Goal: Book appointment/travel/reservation

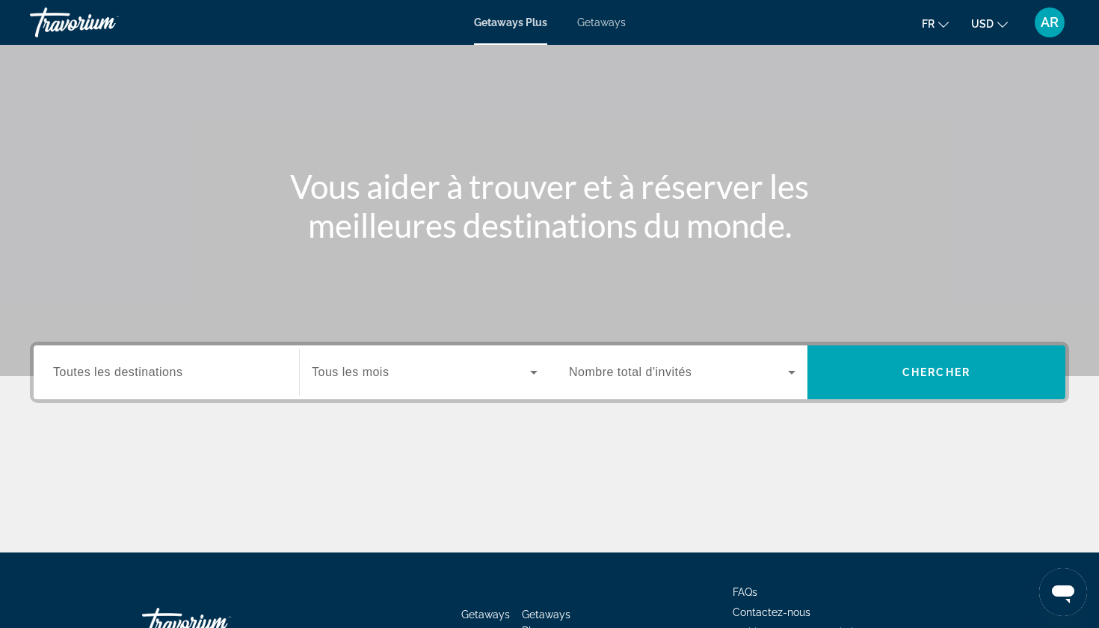
scroll to position [75, 0]
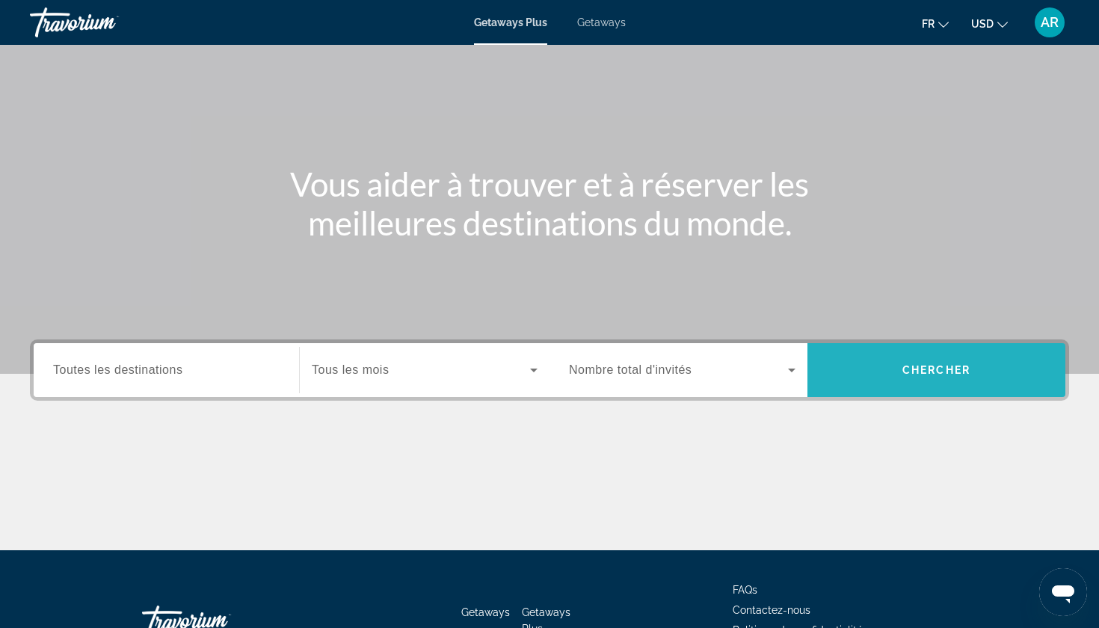
click at [997, 383] on span "Search" at bounding box center [936, 370] width 258 height 36
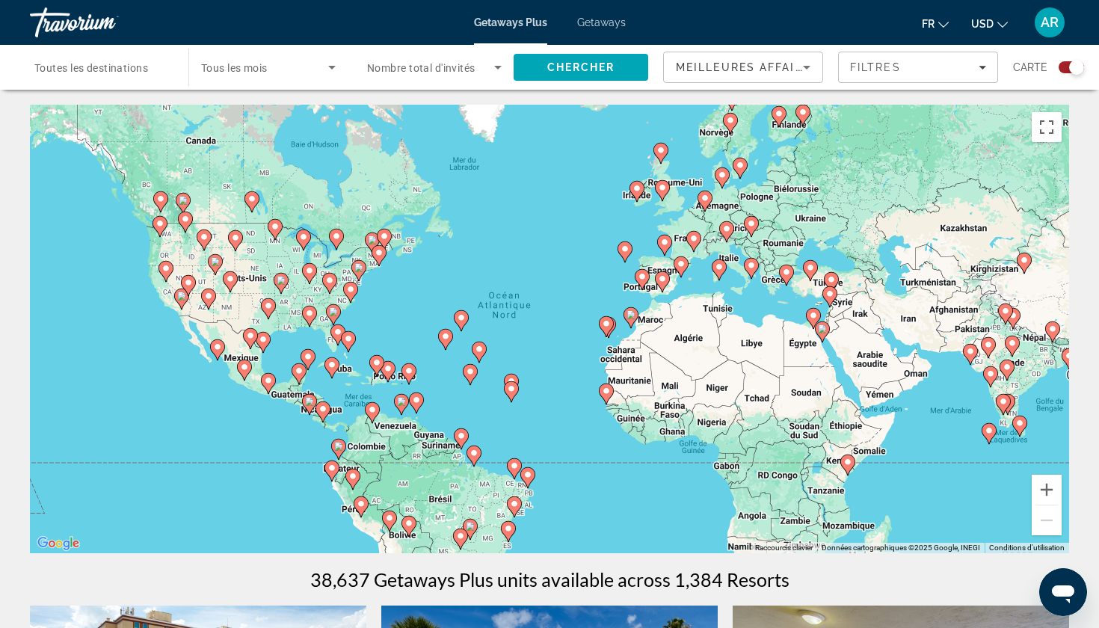
click at [119, 77] on div "Search widget" at bounding box center [101, 67] width 135 height 43
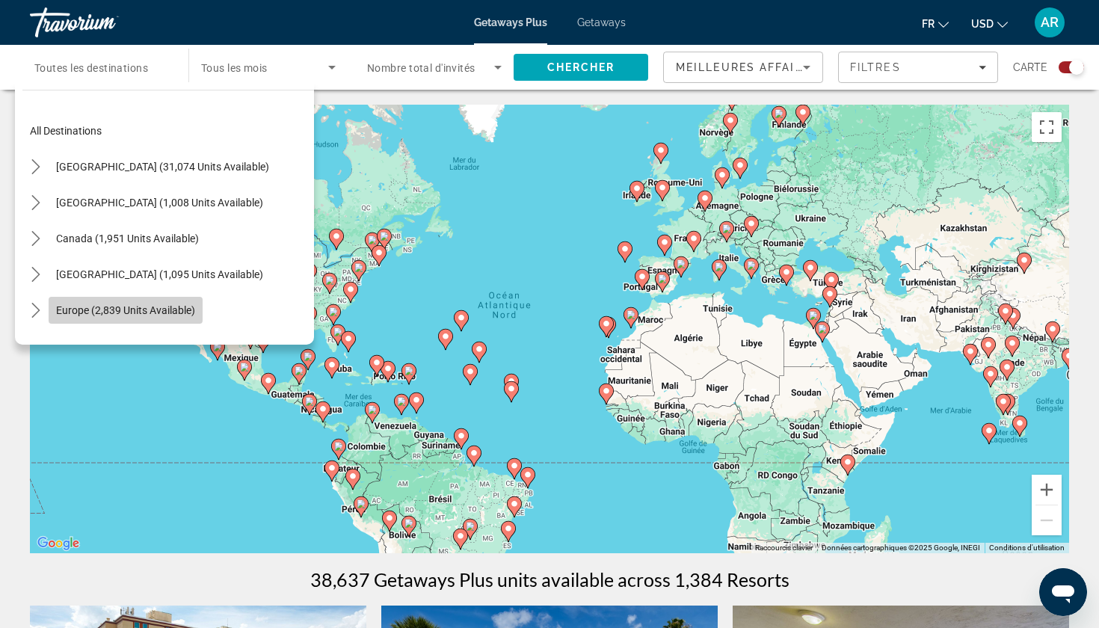
click at [103, 309] on span "Europe (2,839 units available)" at bounding box center [125, 310] width 139 height 12
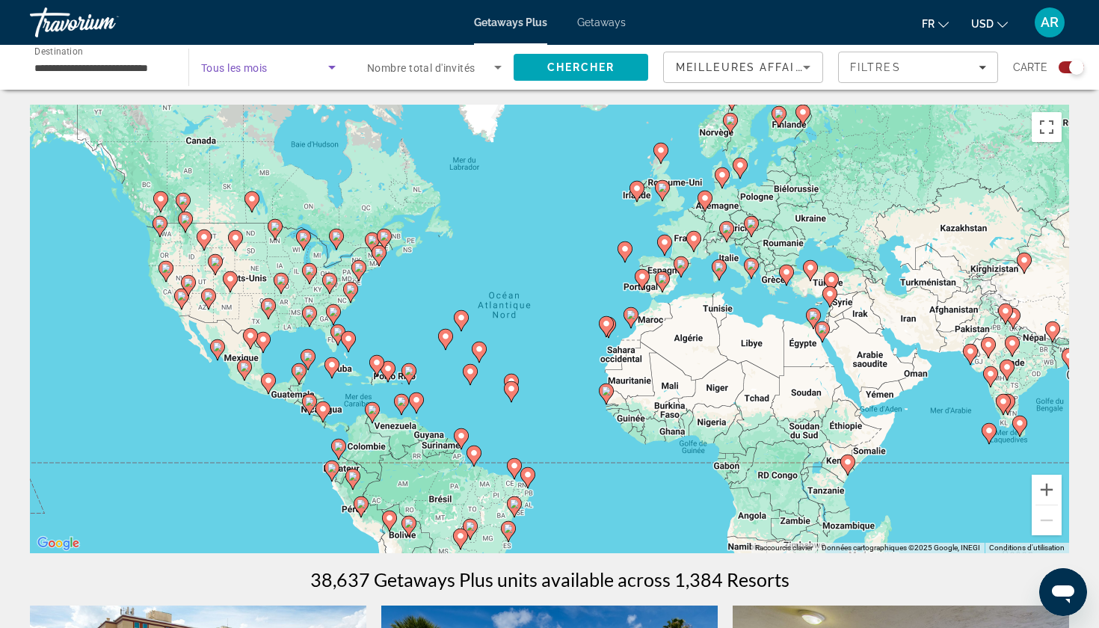
click at [277, 67] on span "Search widget" at bounding box center [264, 67] width 127 height 18
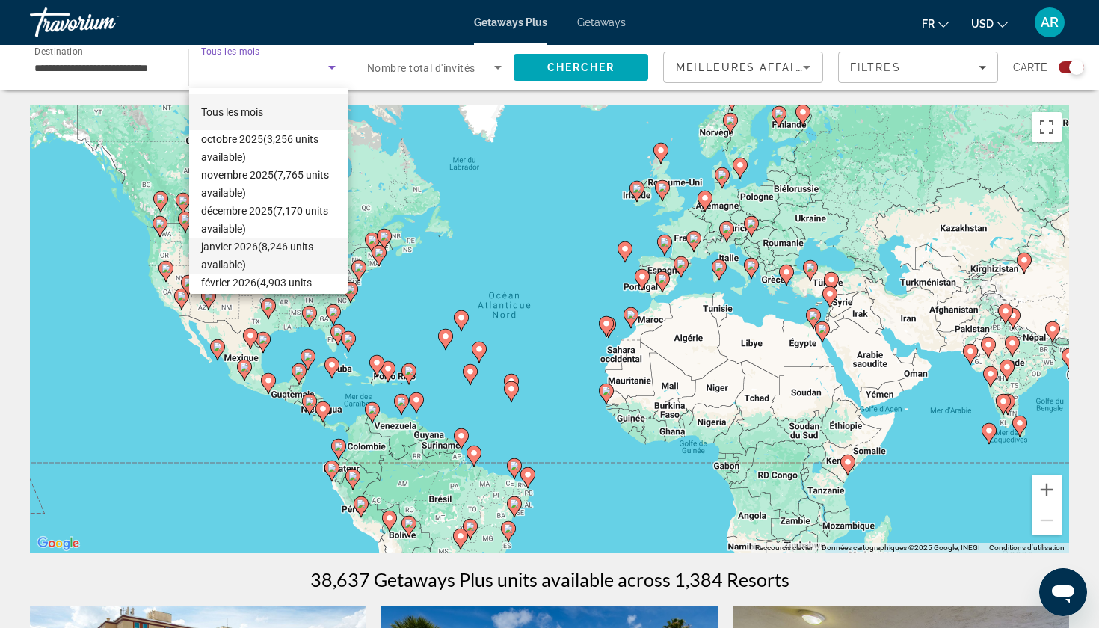
click at [262, 259] on span "janvier 2026 (8,246 units available)" at bounding box center [268, 256] width 135 height 36
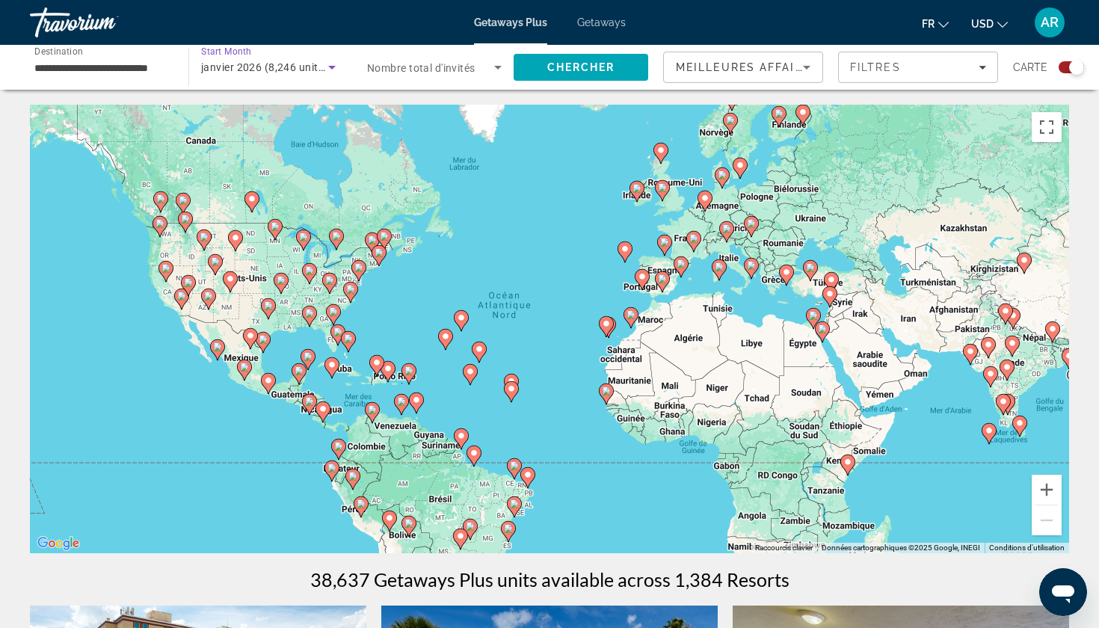
click at [124, 72] on input "**********" at bounding box center [101, 68] width 135 height 18
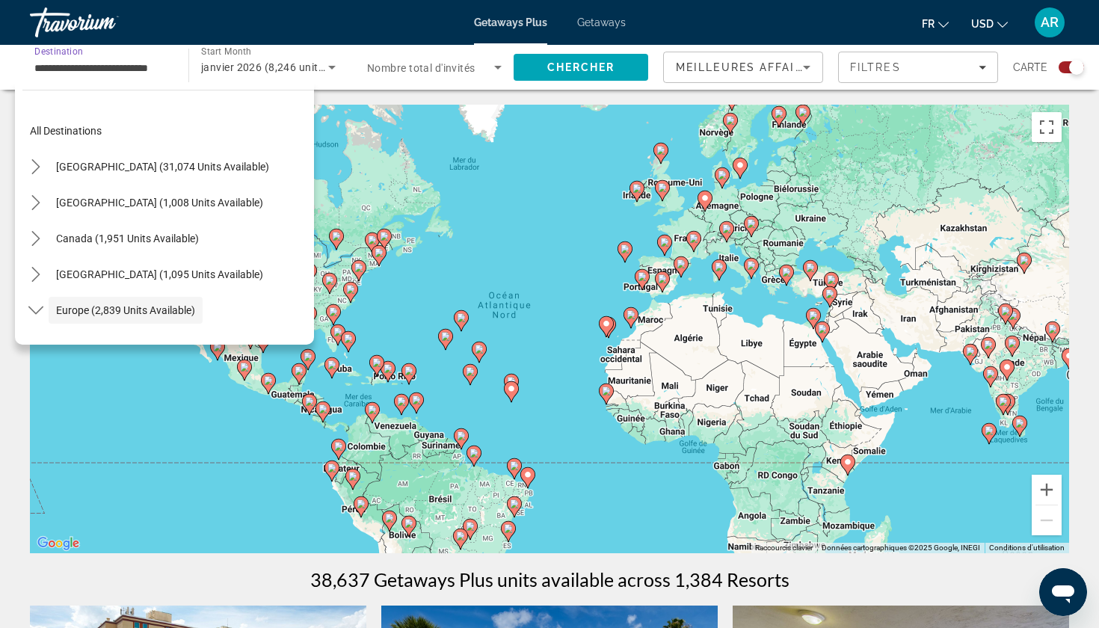
click at [251, 70] on span "janvier 2026 (8,246 units available)" at bounding box center [287, 67] width 173 height 12
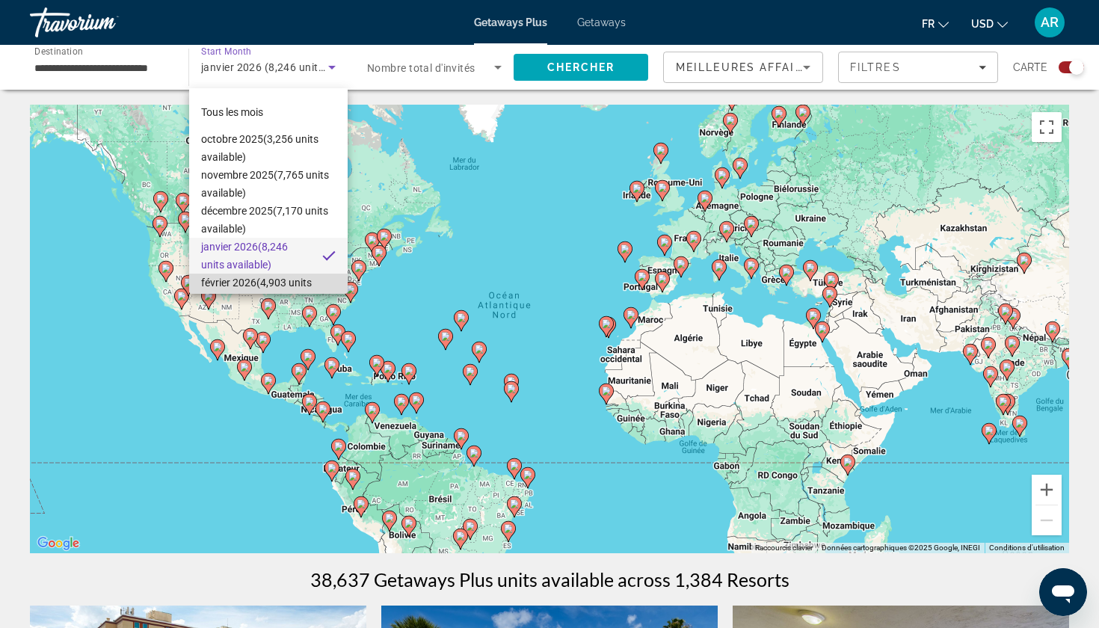
click at [242, 277] on span "février 2026 (4,903 units available)" at bounding box center [268, 292] width 135 height 36
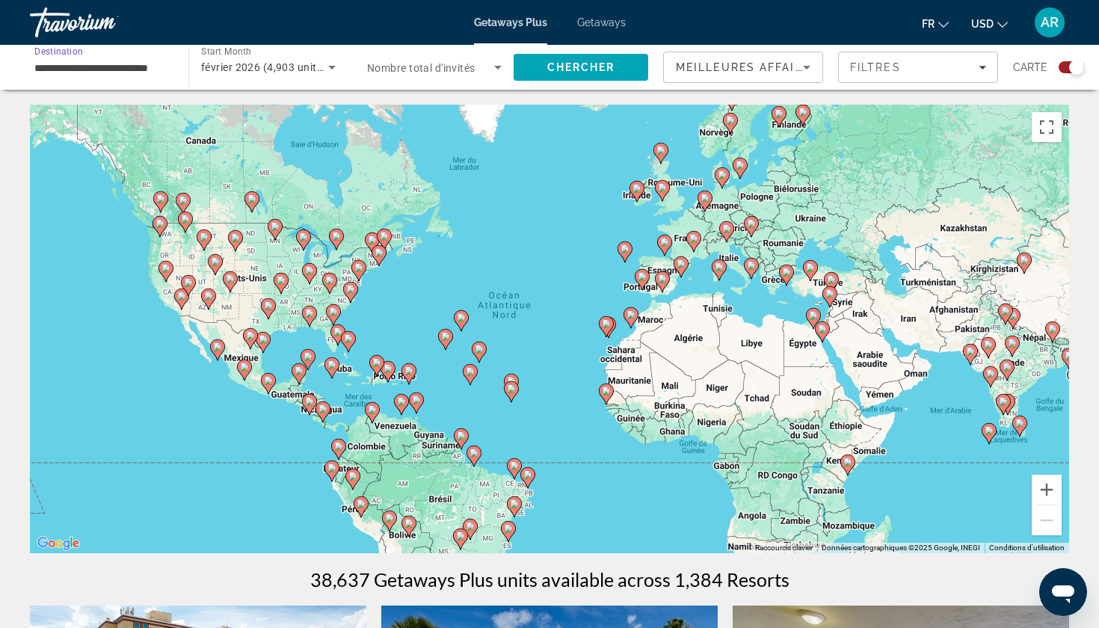
click at [120, 70] on input "**********" at bounding box center [101, 68] width 135 height 18
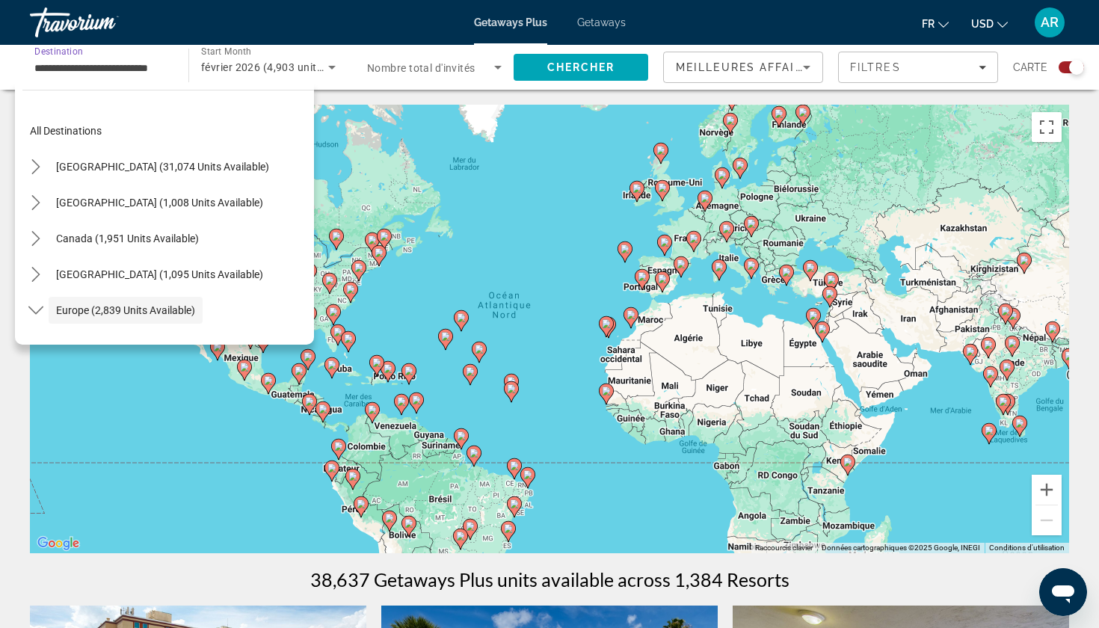
scroll to position [89, 0]
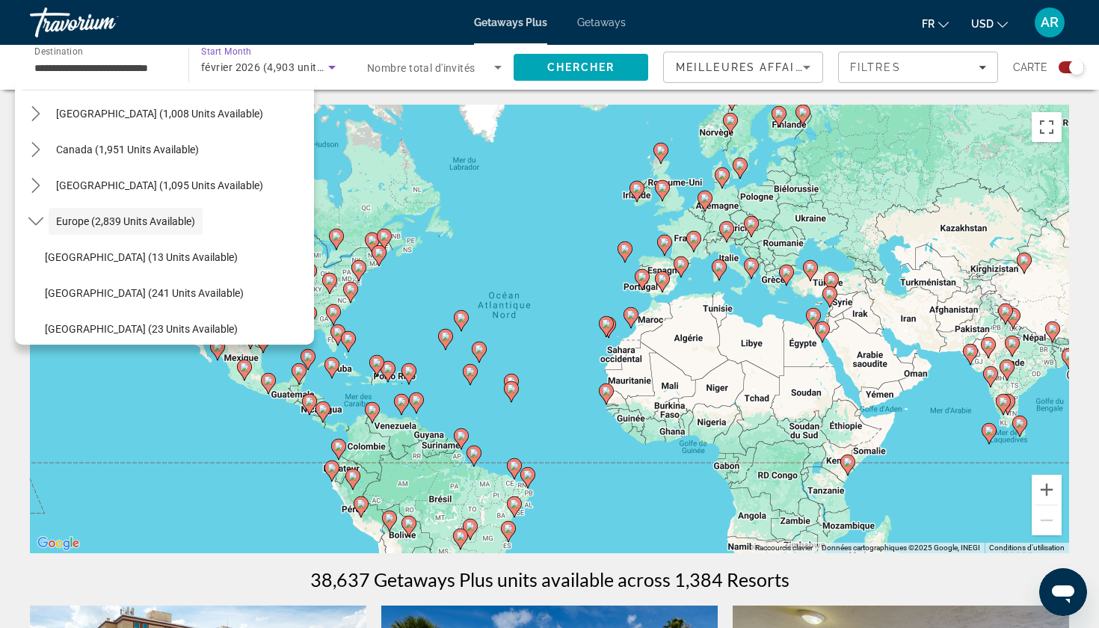
click at [256, 70] on span "février 2026 (4,903 units available)" at bounding box center [287, 67] width 172 height 12
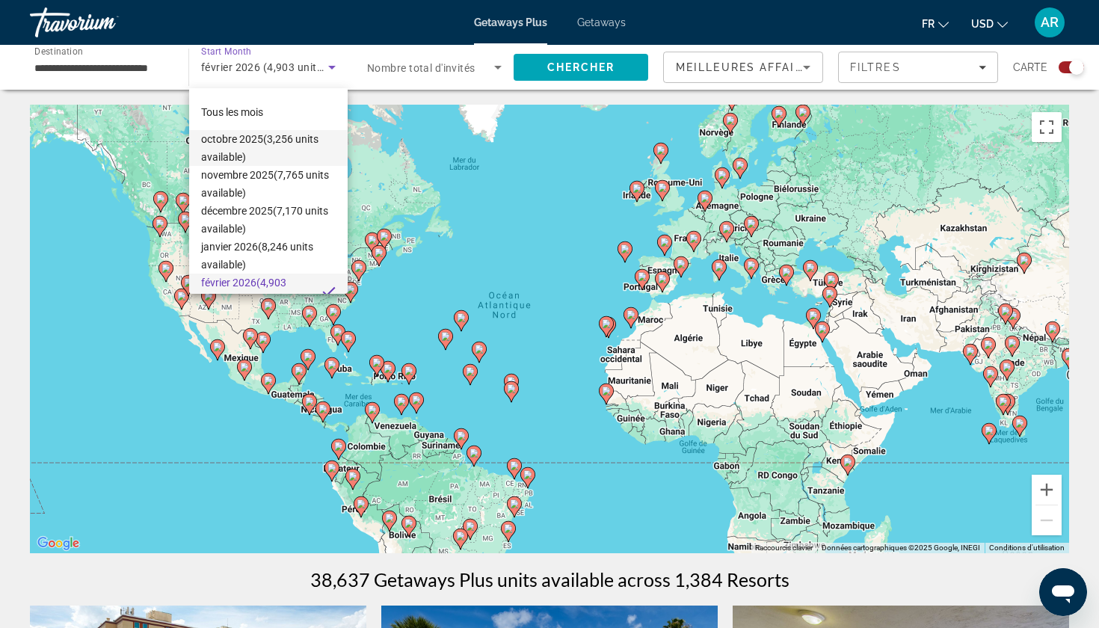
scroll to position [16, 0]
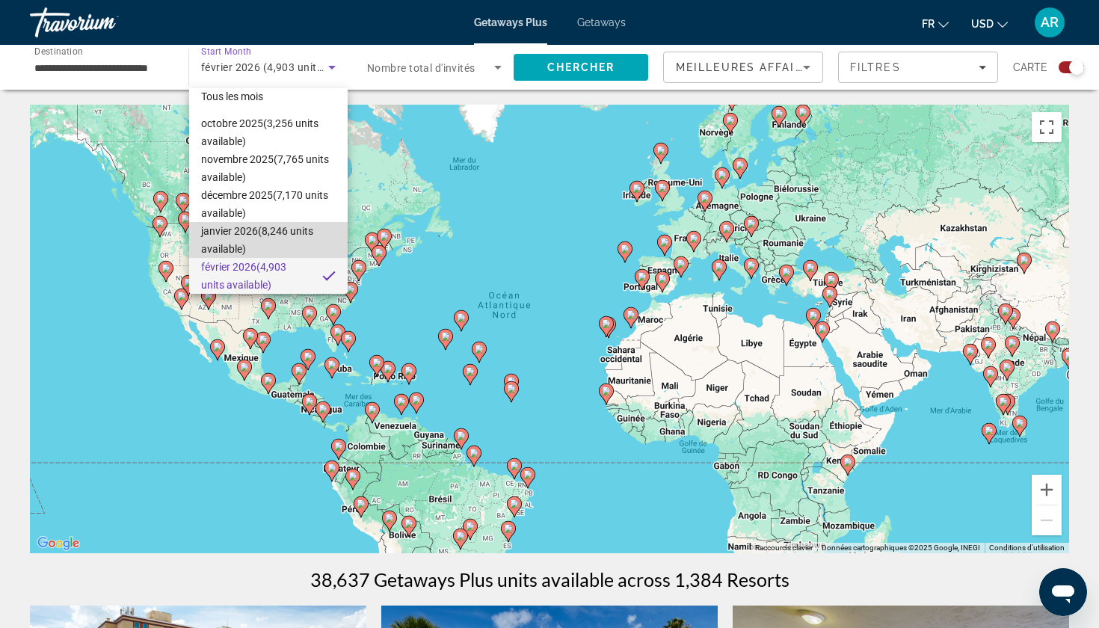
click at [244, 242] on span "janvier 2026 (8,246 units available)" at bounding box center [268, 240] width 135 height 36
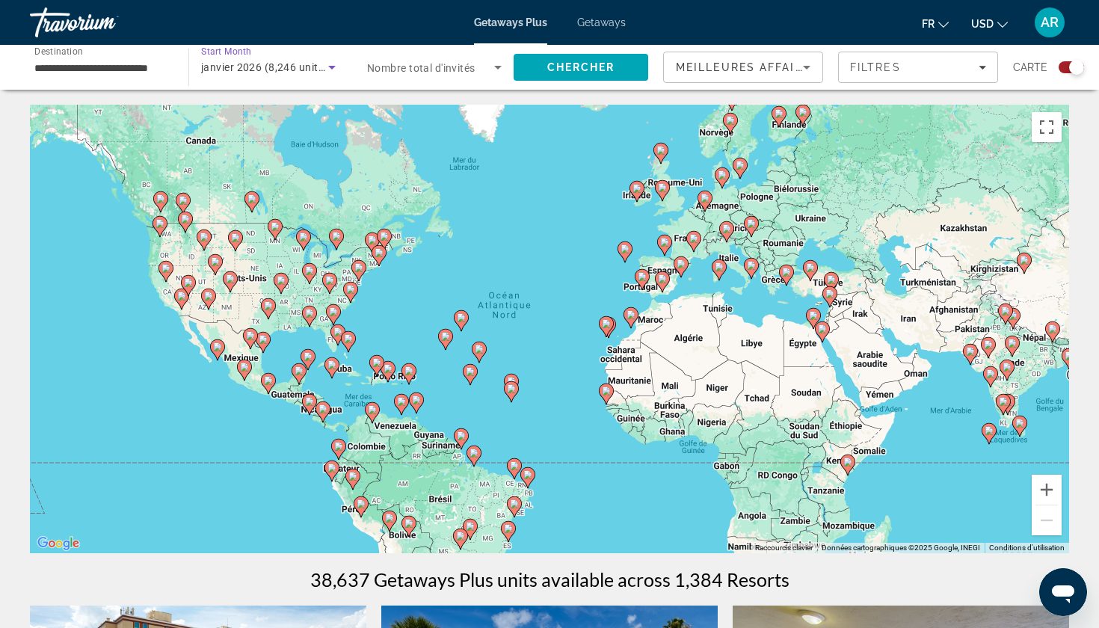
click at [120, 62] on input "**********" at bounding box center [101, 68] width 135 height 18
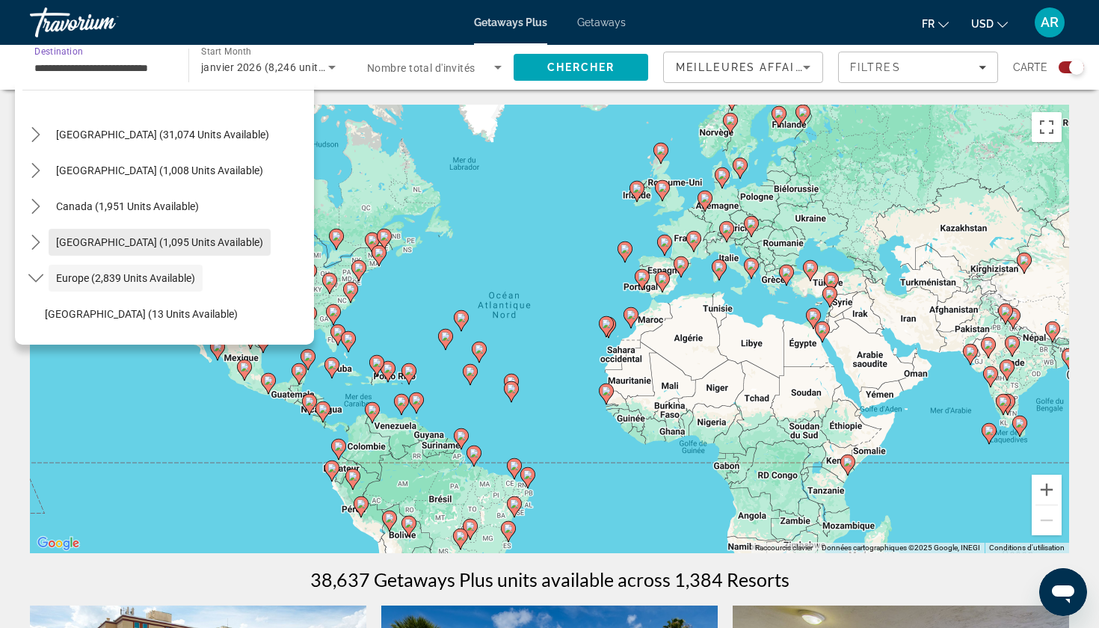
scroll to position [3, 0]
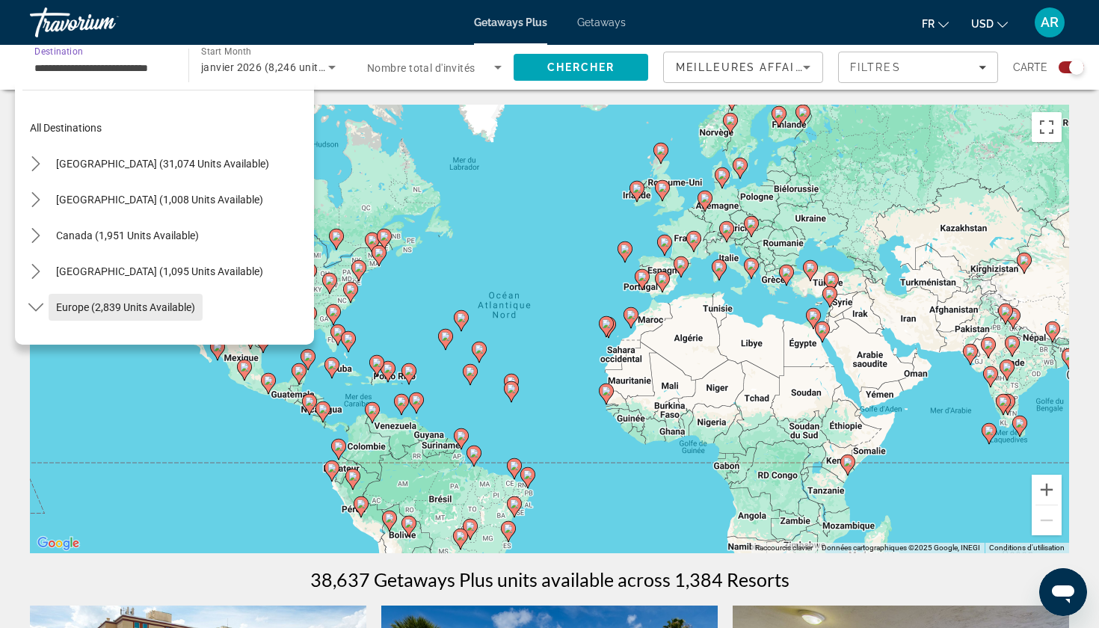
click at [75, 296] on span "Select destination: Europe (2,839 units available)" at bounding box center [126, 307] width 154 height 36
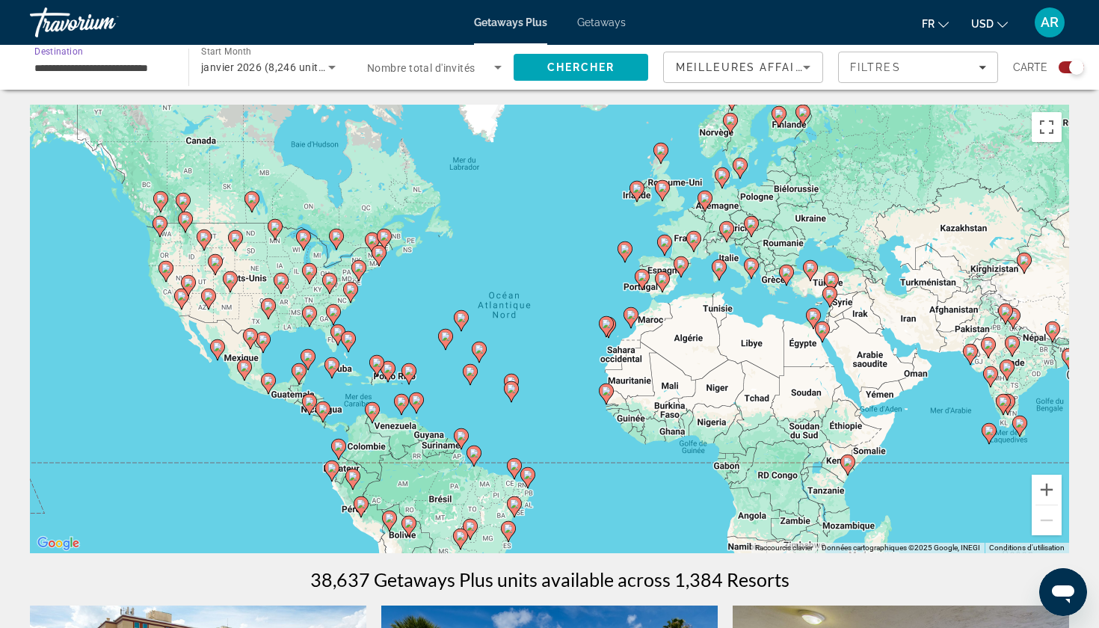
click at [122, 70] on input "**********" at bounding box center [101, 68] width 135 height 18
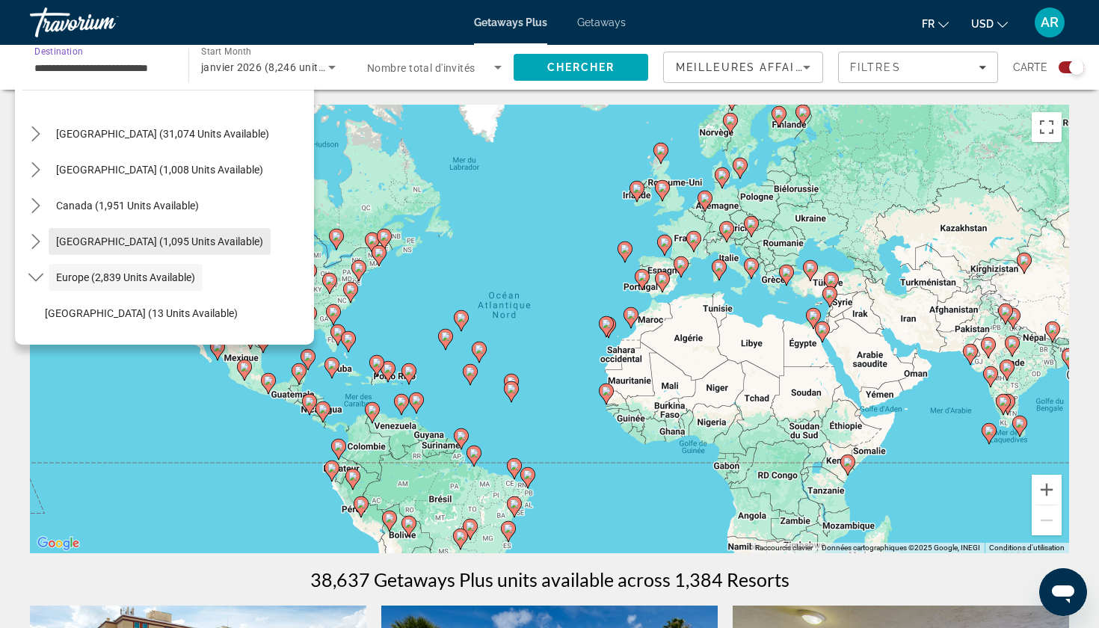
scroll to position [34, 0]
click at [30, 271] on icon "Toggle Europe (2,839 units available) submenu" at bounding box center [35, 276] width 15 height 15
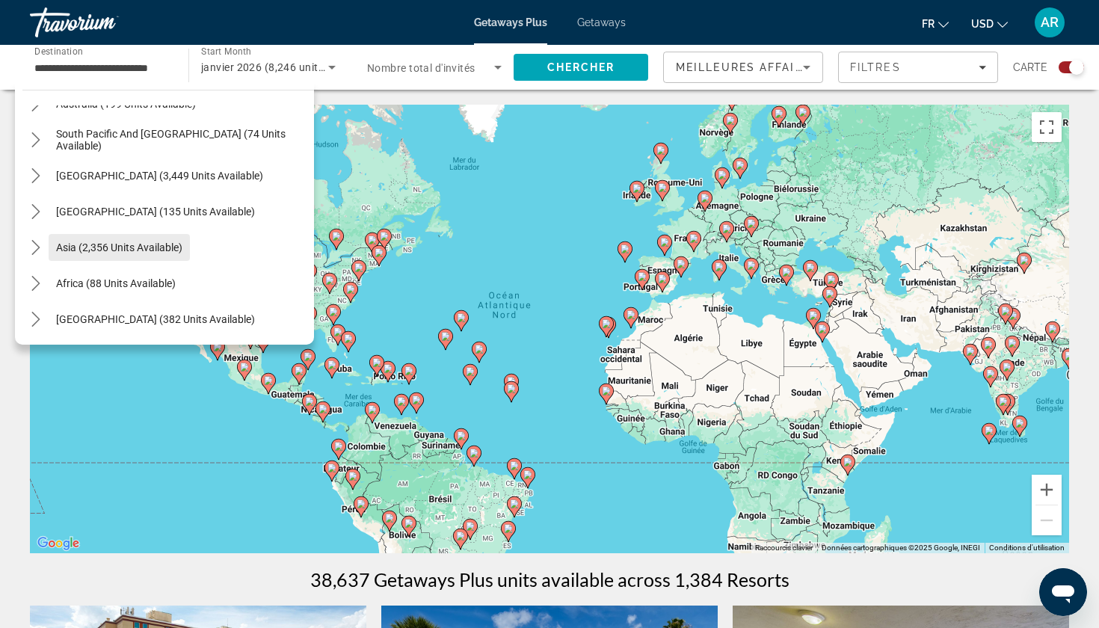
scroll to position [242, 0]
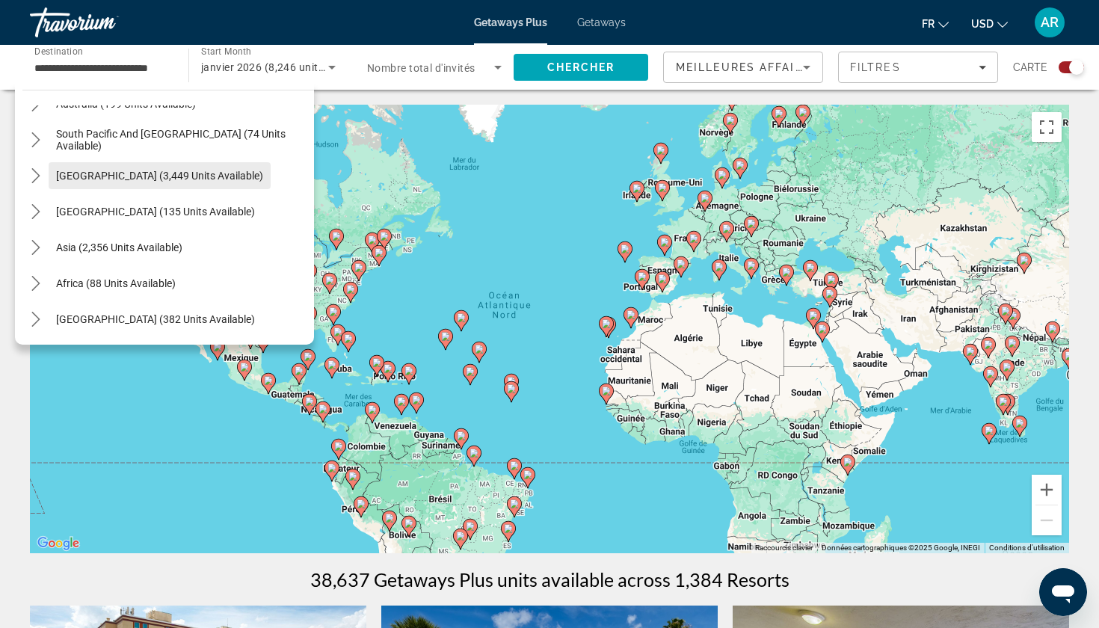
click at [138, 179] on span "[GEOGRAPHIC_DATA] (3,449 units available)" at bounding box center [159, 176] width 207 height 12
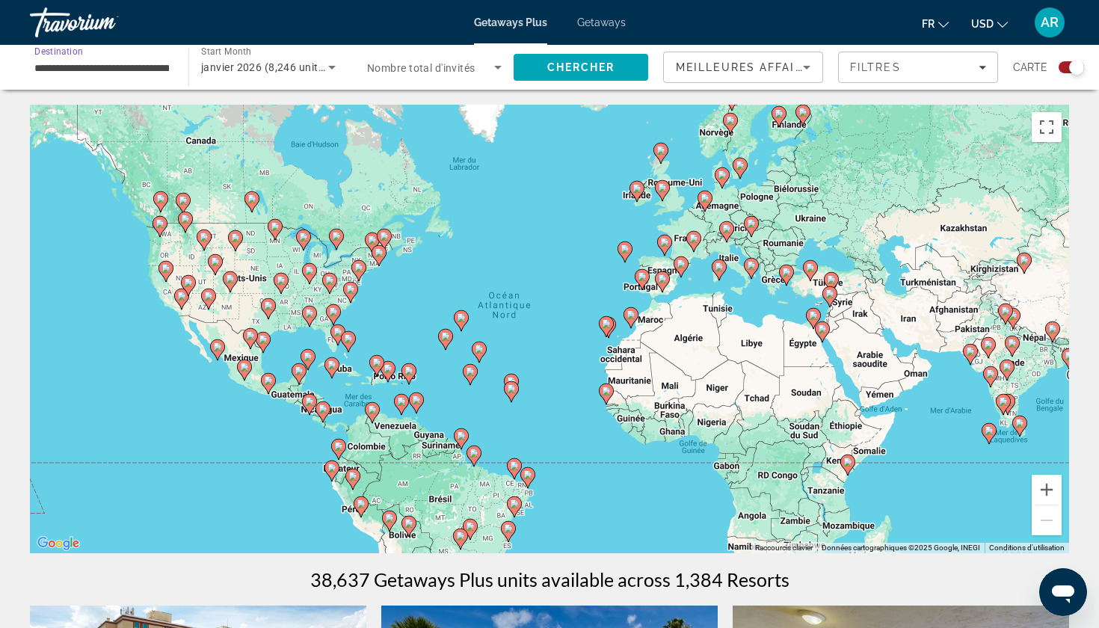
click at [430, 77] on div "Search widget" at bounding box center [434, 67] width 135 height 42
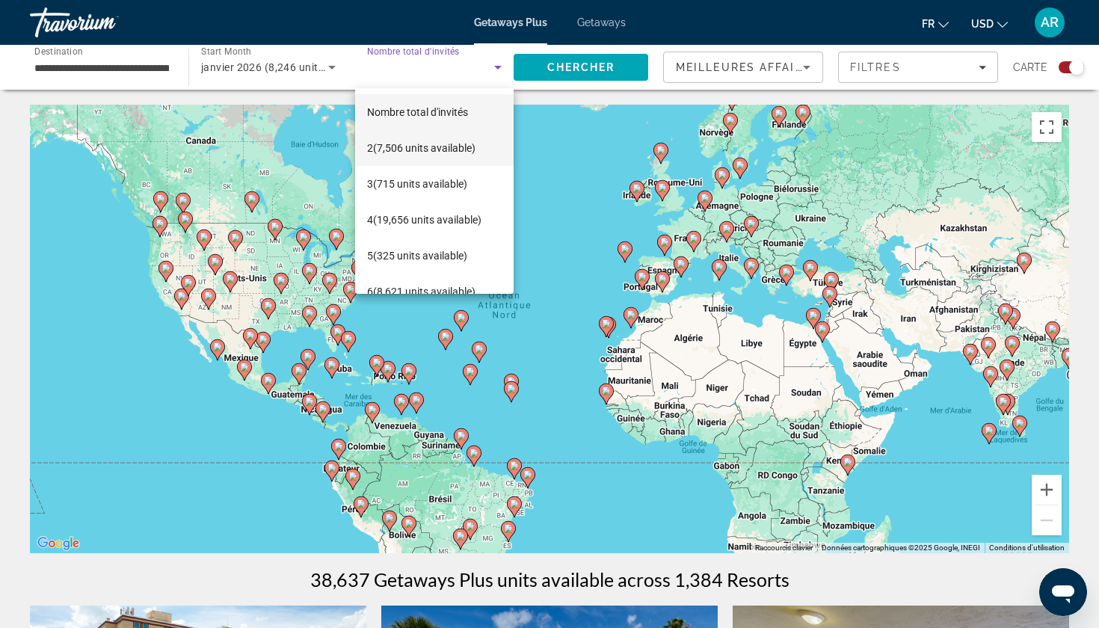
click at [417, 153] on span "2 (7,506 units available)" at bounding box center [421, 148] width 108 height 18
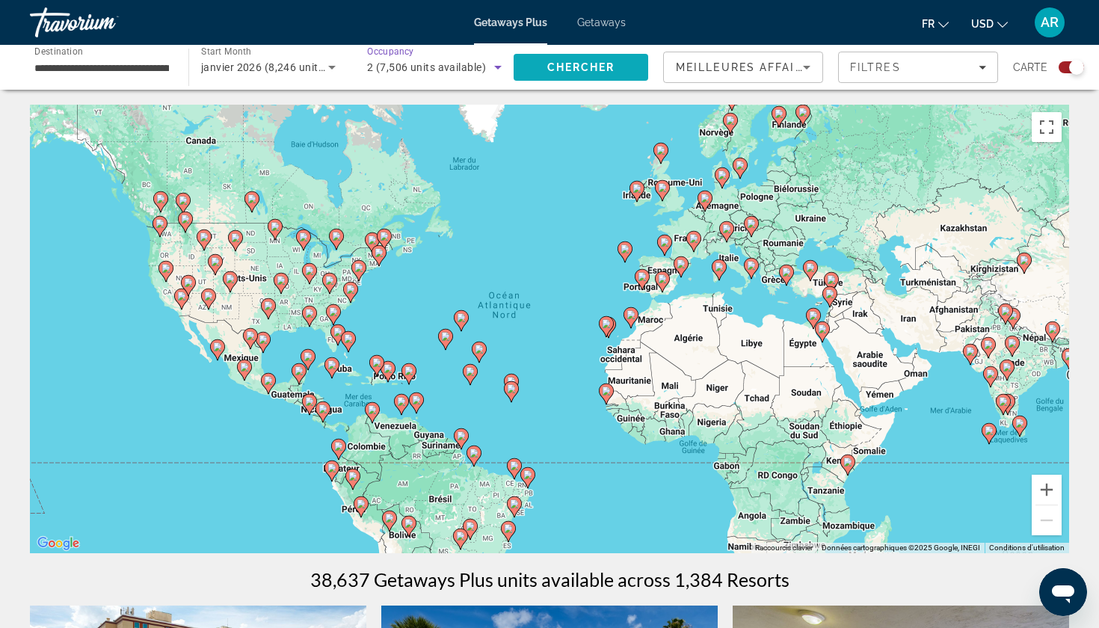
click at [581, 56] on span "Search" at bounding box center [580, 67] width 135 height 36
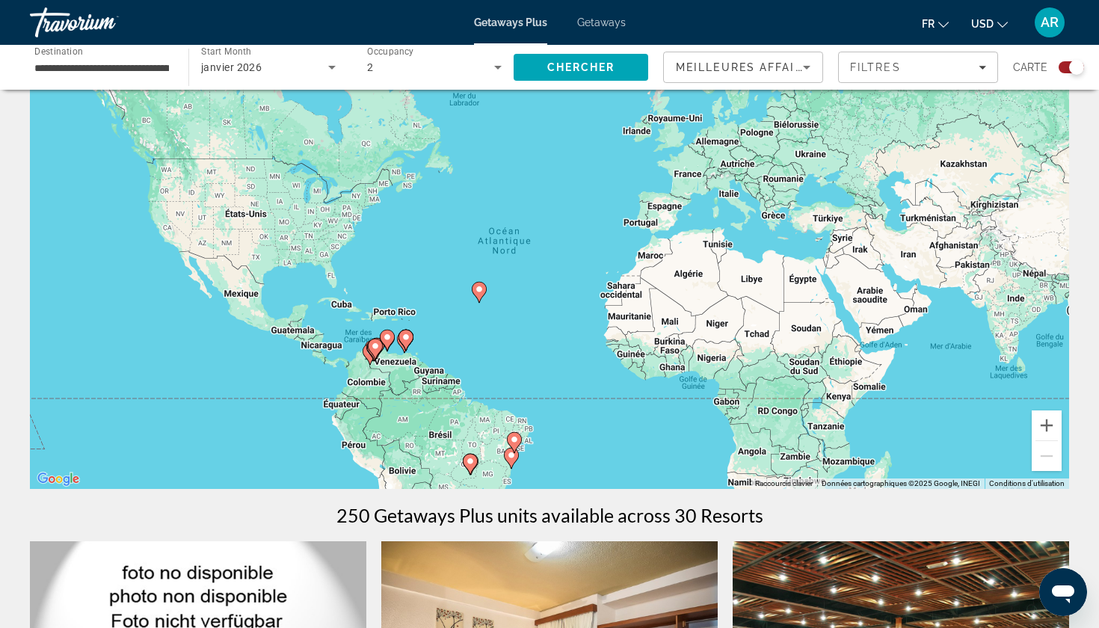
scroll to position [53, 0]
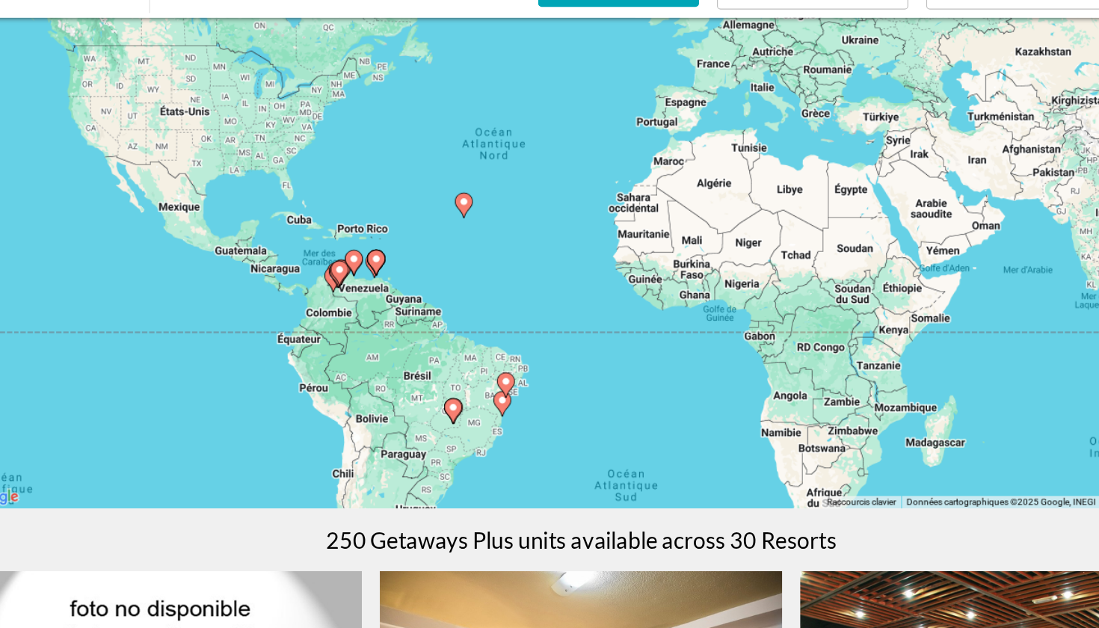
drag, startPoint x: 382, startPoint y: 323, endPoint x: 351, endPoint y: 260, distance: 70.2
click at [351, 260] on div "Pour activer le glissement avec le clavier, appuyez sur Alt+Entrée. Une fois ce…" at bounding box center [549, 276] width 1039 height 448
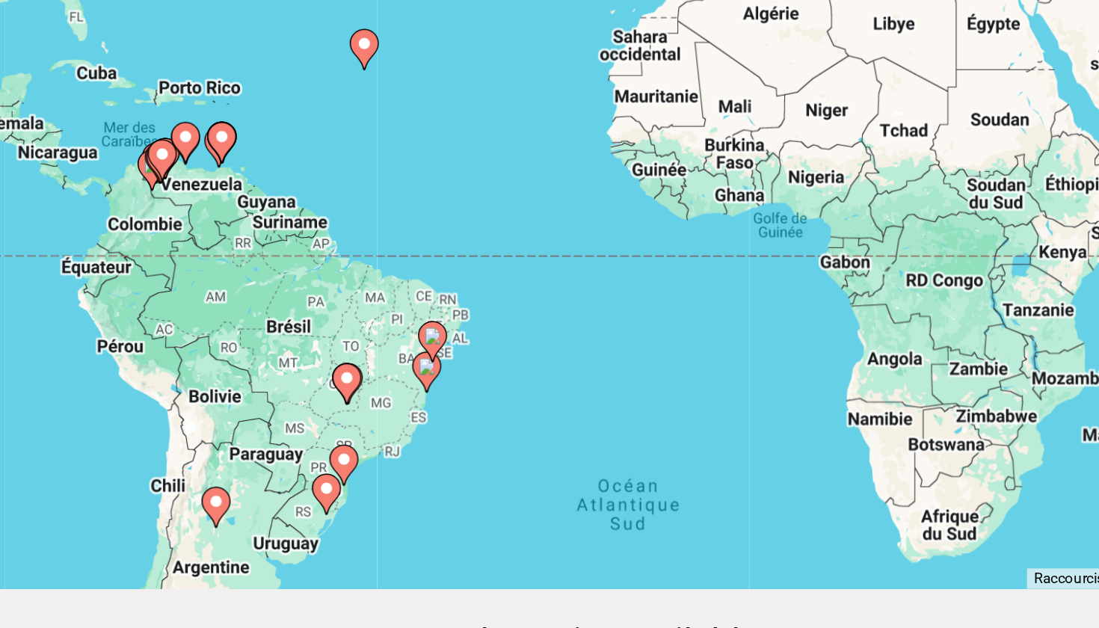
drag, startPoint x: 277, startPoint y: 215, endPoint x: 237, endPoint y: 197, distance: 43.8
click at [237, 197] on div "Pour activer le glissement avec le clavier, appuyez sur Alt+Entrée. Une fois ce…" at bounding box center [549, 276] width 1039 height 448
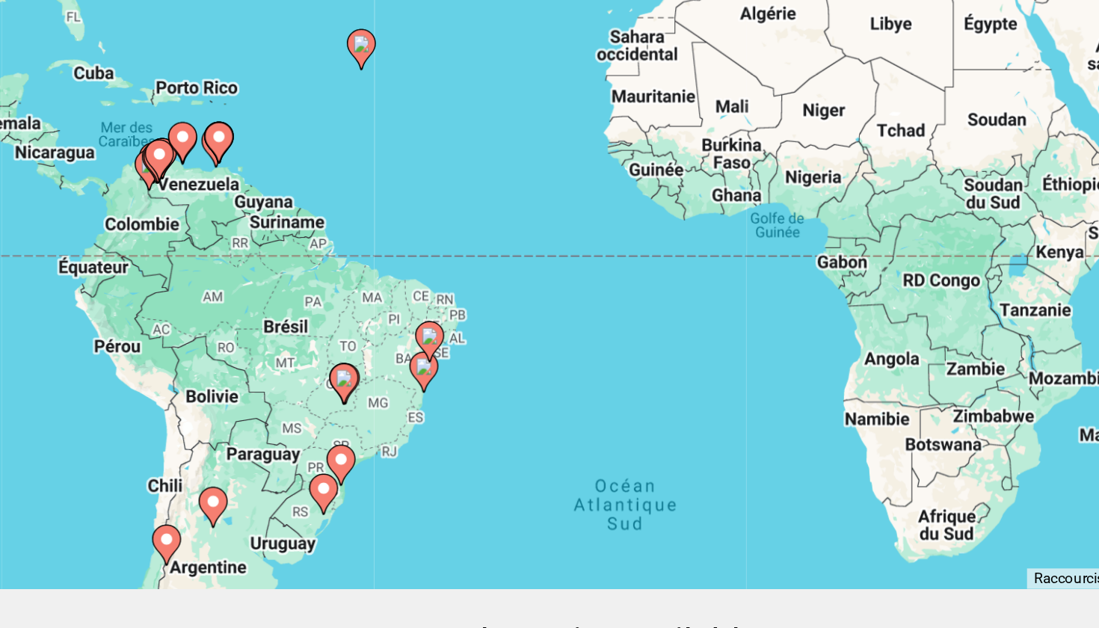
click at [439, 365] on image "Main content" at bounding box center [443, 369] width 9 height 9
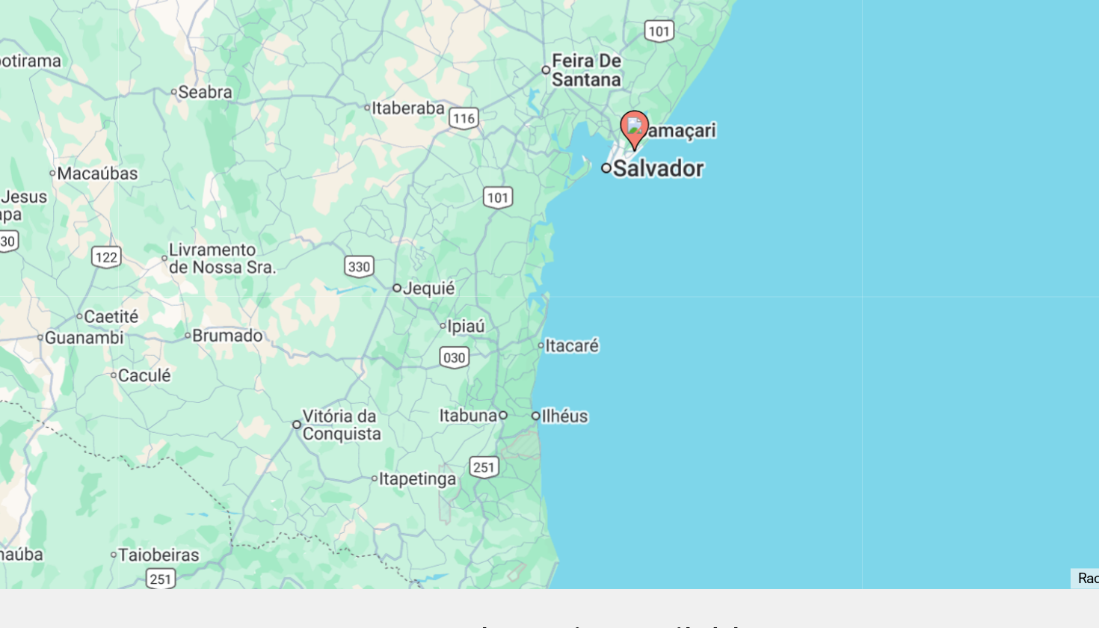
scroll to position [152, 0]
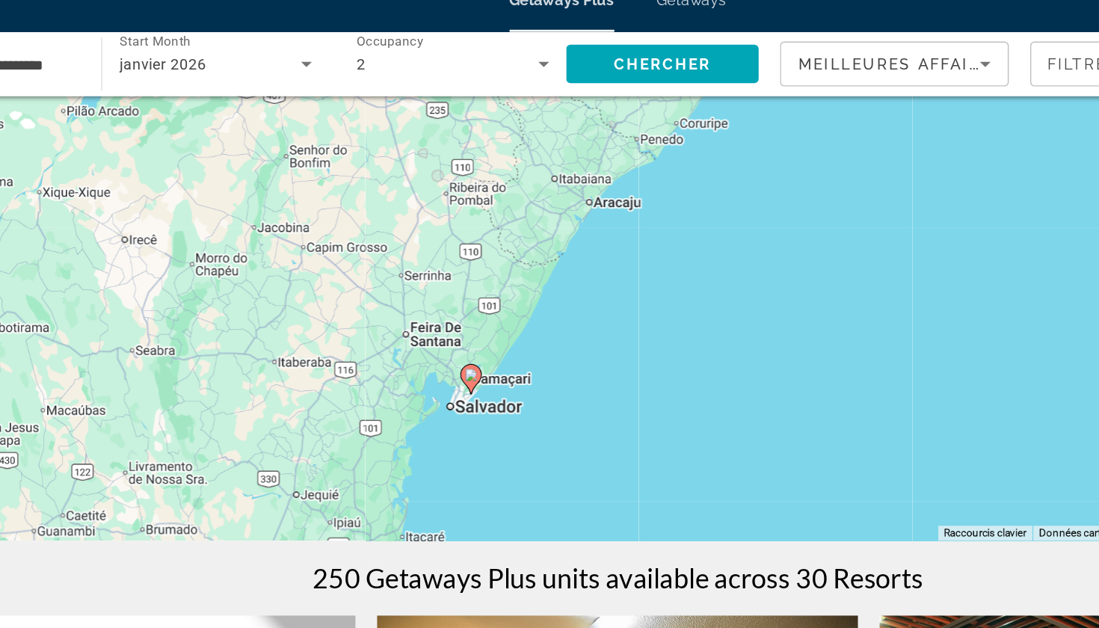
drag, startPoint x: 451, startPoint y: 203, endPoint x: 345, endPoint y: 327, distance: 163.3
click at [345, 327] on div "Pour activer le glissement avec le clavier, appuyez sur Alt+Entrée. Une fois ce…" at bounding box center [549, 176] width 1039 height 448
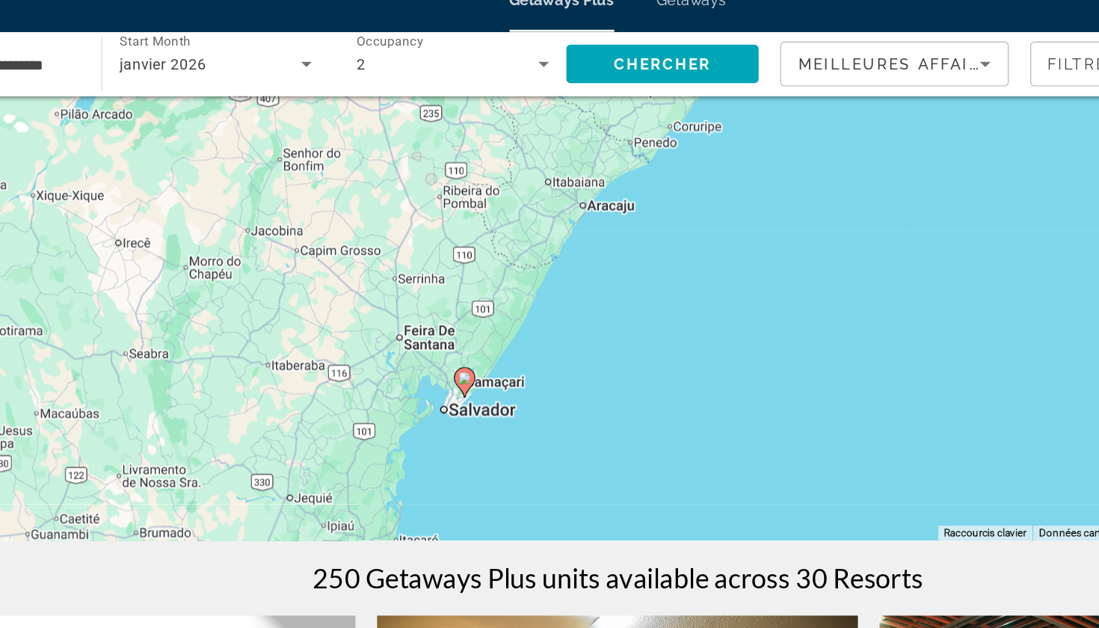
scroll to position [46, 0]
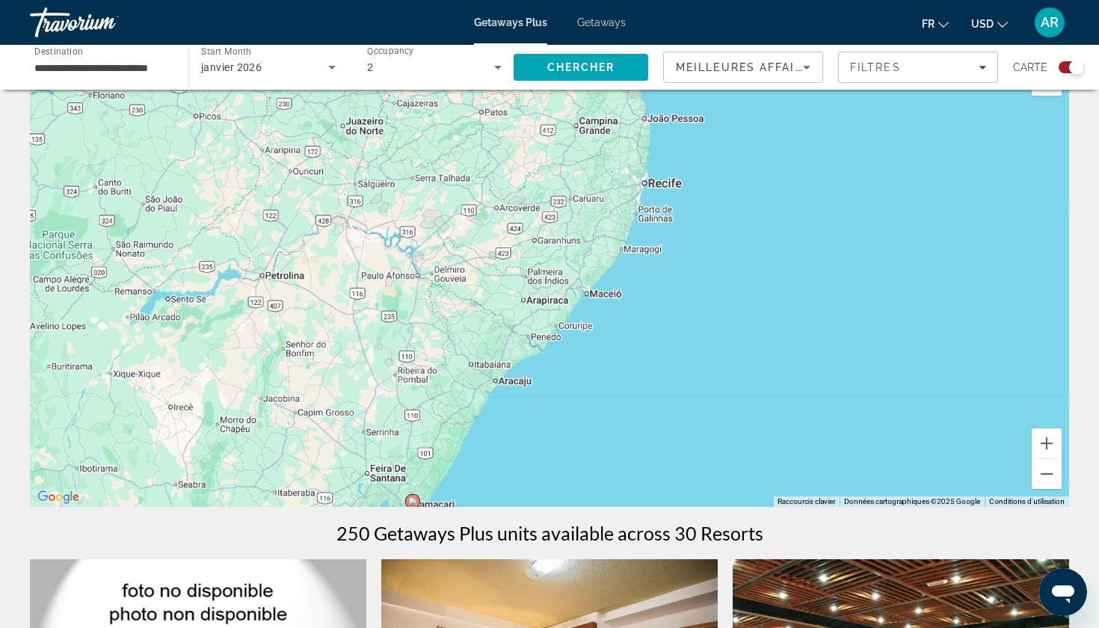
drag, startPoint x: 536, startPoint y: 350, endPoint x: 496, endPoint y: 468, distance: 124.8
click at [496, 469] on div "Pour activer le glissement avec le clavier, appuyez sur Alt+Entrée. Une fois ce…" at bounding box center [549, 282] width 1039 height 448
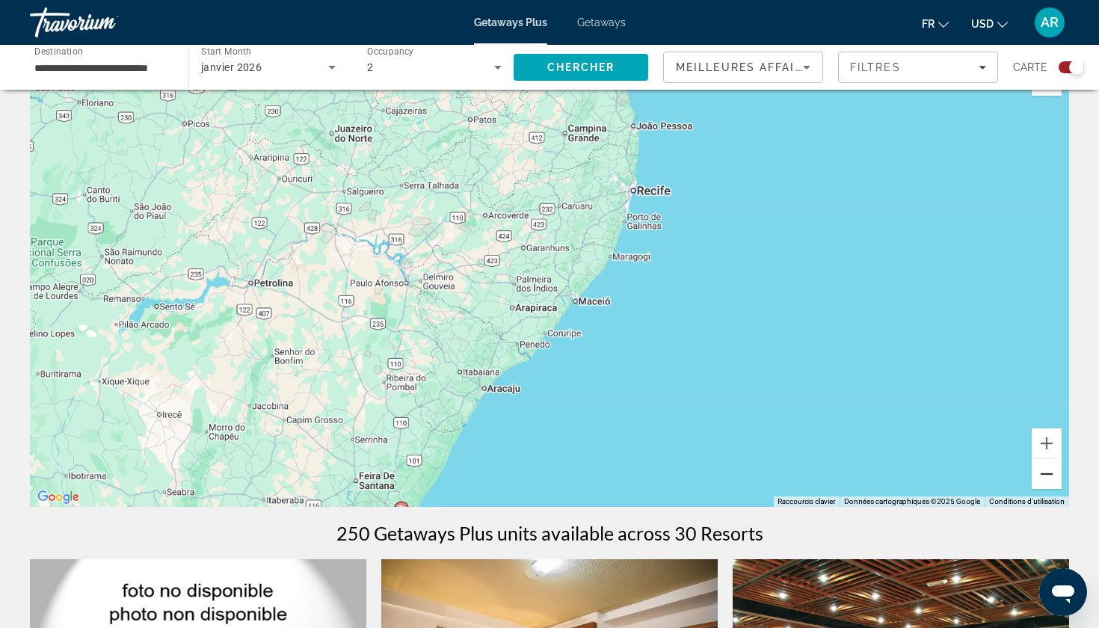
click at [1044, 487] on button "Zoom arrière" at bounding box center [1046, 474] width 30 height 30
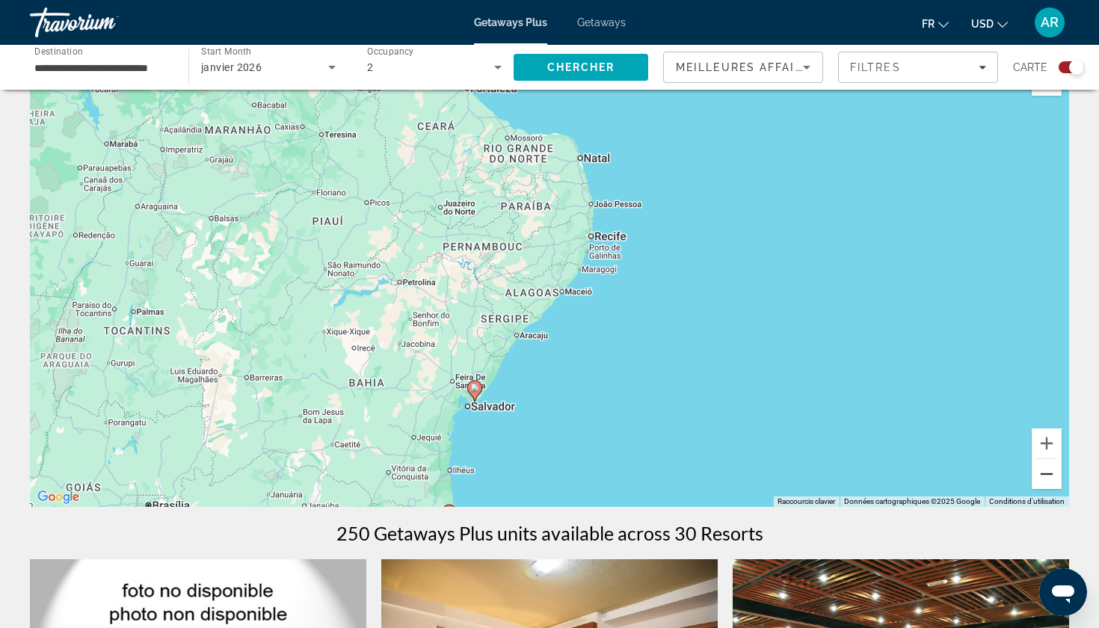
click at [1054, 479] on button "Zoom arrière" at bounding box center [1046, 474] width 30 height 30
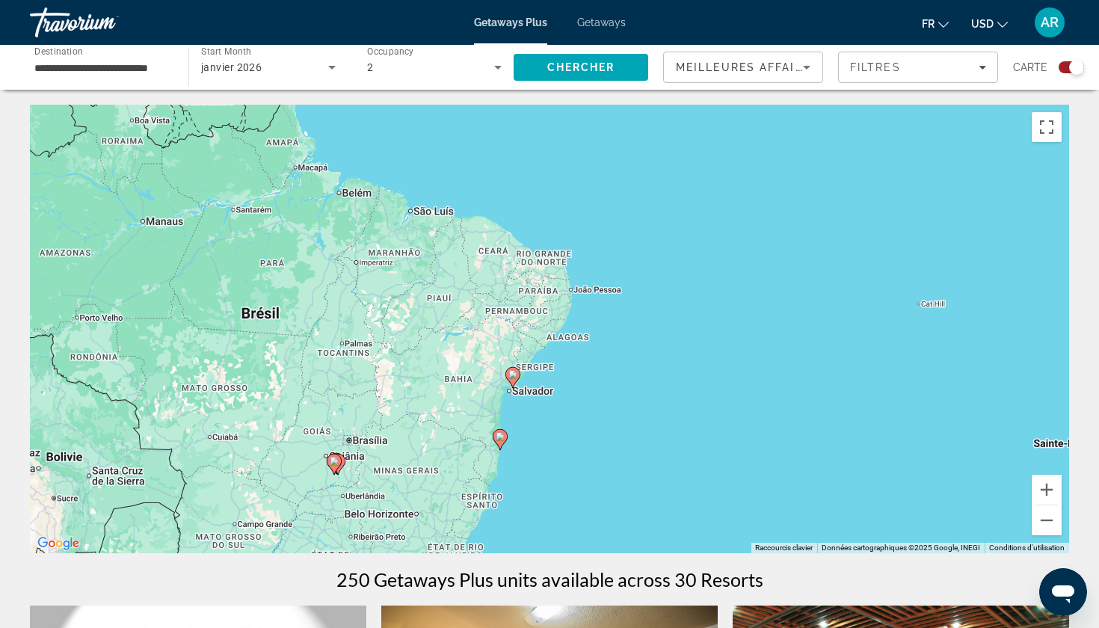
scroll to position [0, 0]
click at [261, 66] on span "janvier 2026" at bounding box center [231, 67] width 61 height 12
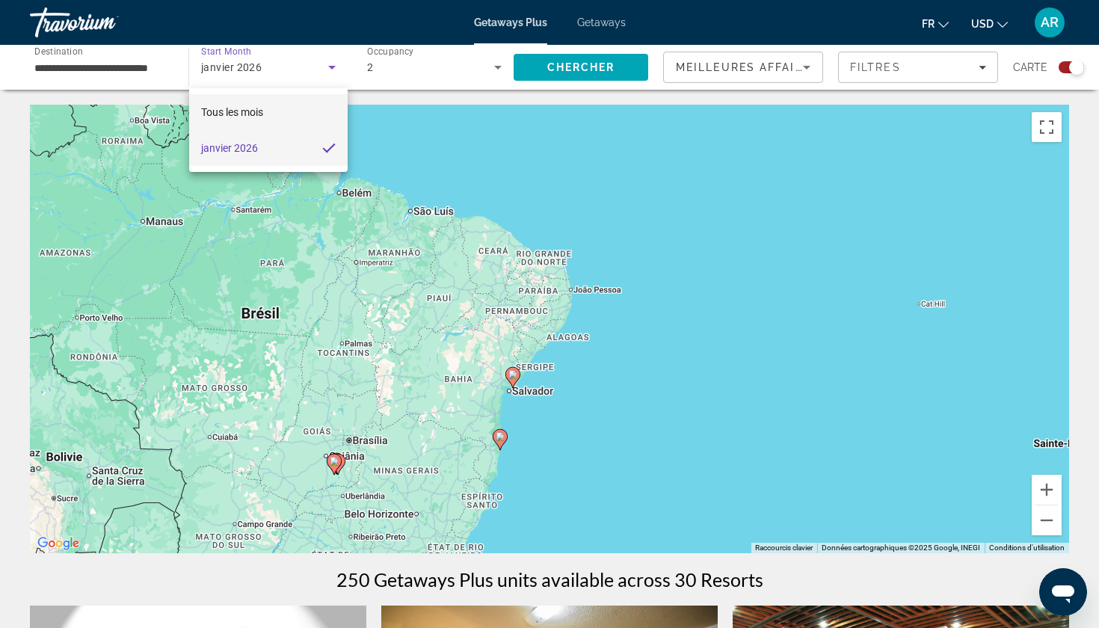
click at [247, 110] on span "Tous les mois" at bounding box center [232, 112] width 62 height 12
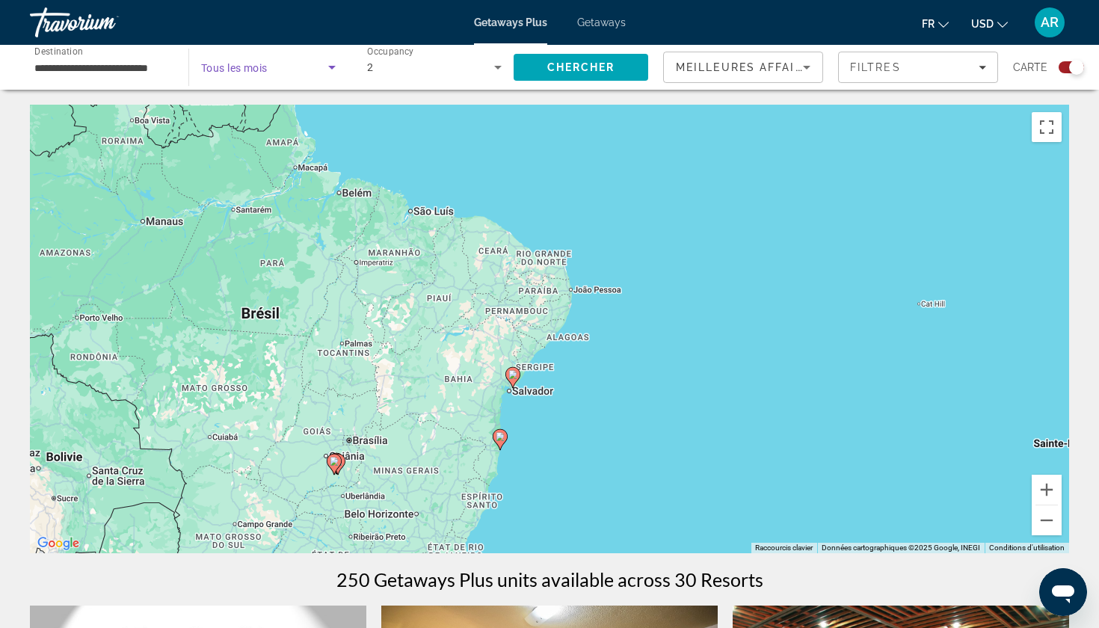
click at [271, 78] on div "Search widget" at bounding box center [268, 67] width 135 height 42
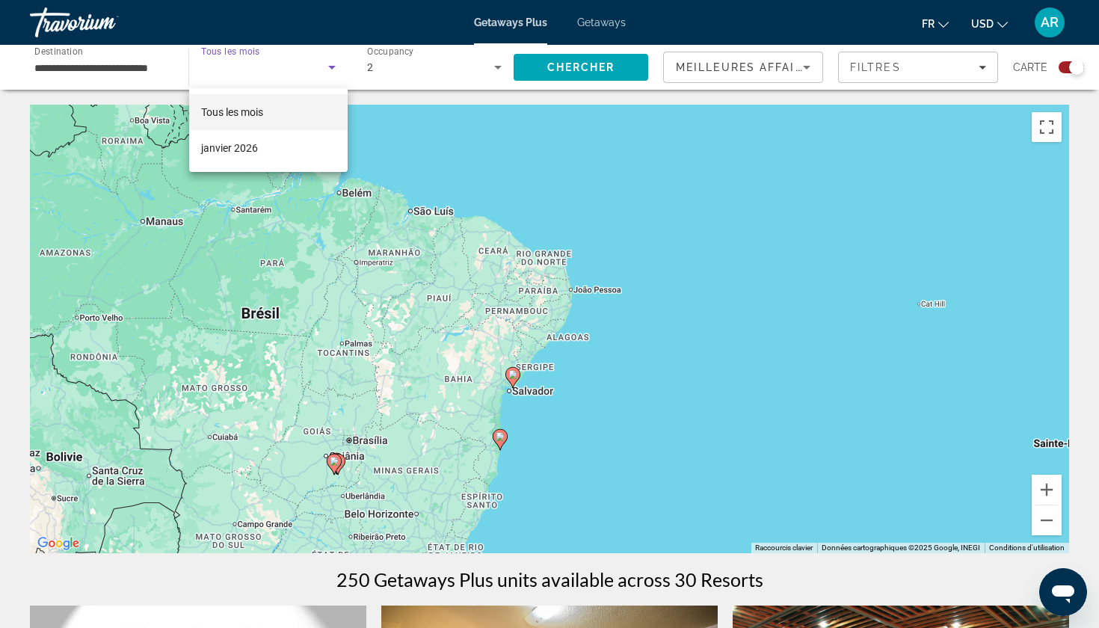
click at [332, 64] on div at bounding box center [549, 314] width 1099 height 628
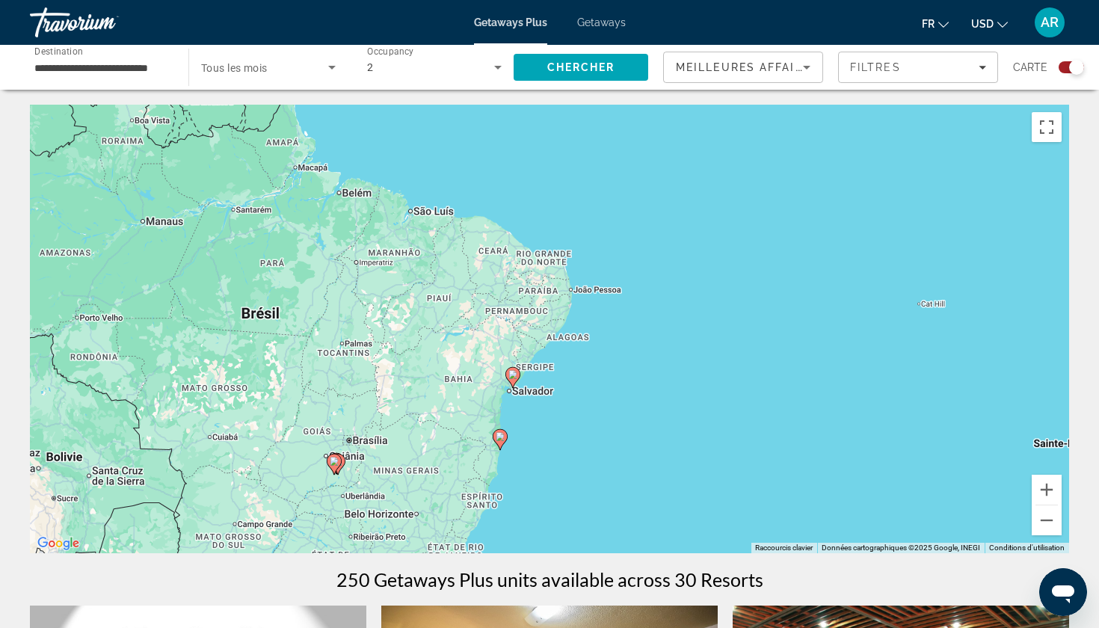
click at [332, 64] on icon "Search widget" at bounding box center [332, 67] width 18 height 18
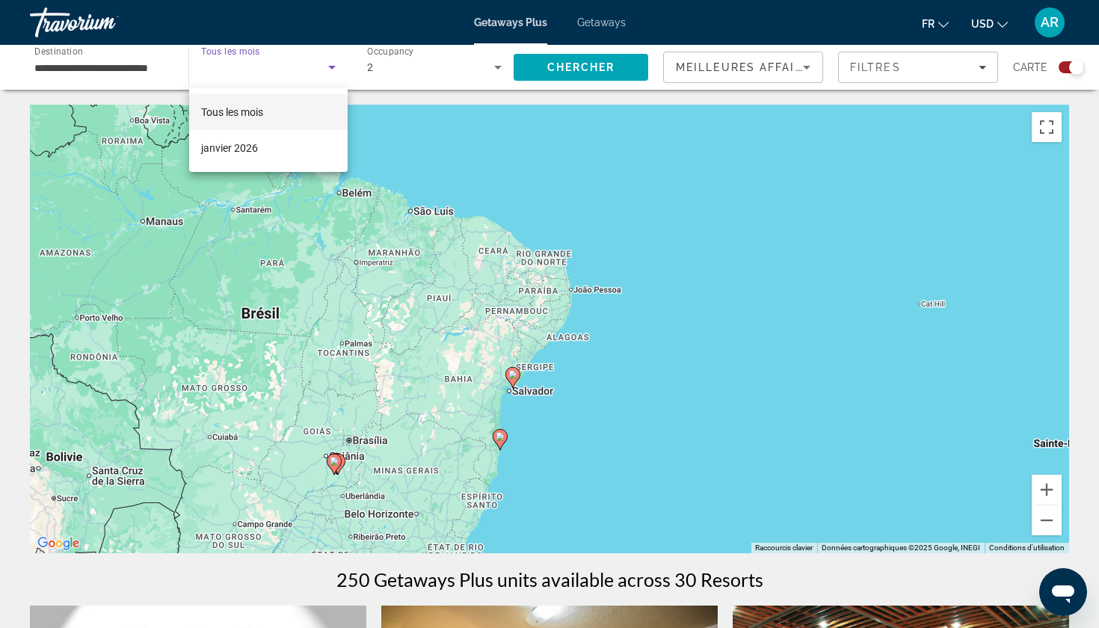
click at [105, 61] on div at bounding box center [549, 314] width 1099 height 628
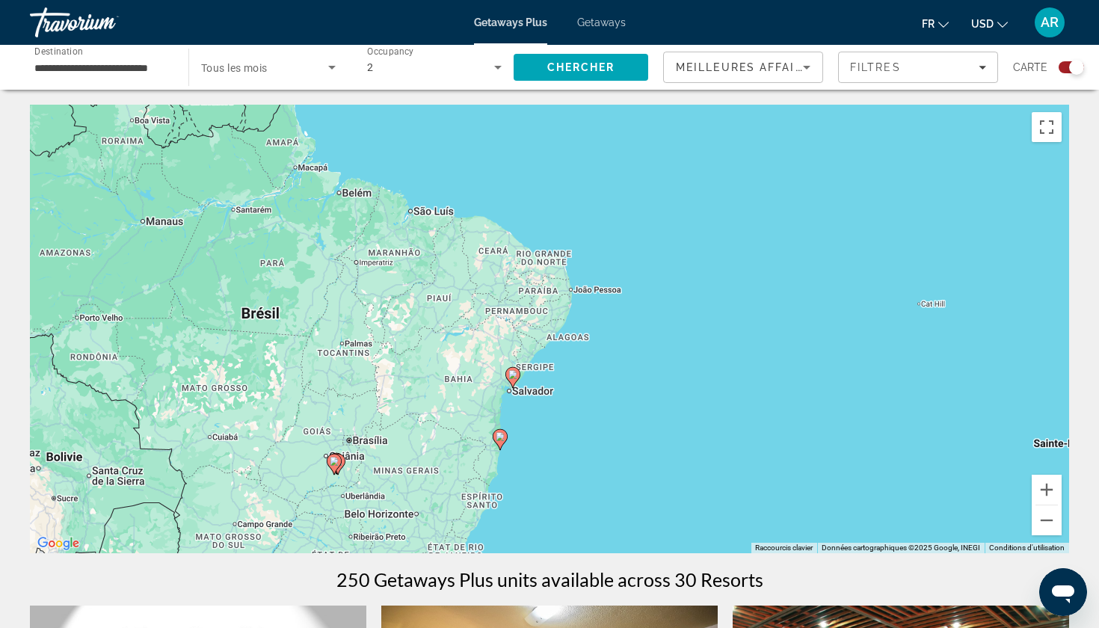
click at [114, 69] on input "**********" at bounding box center [101, 68] width 135 height 18
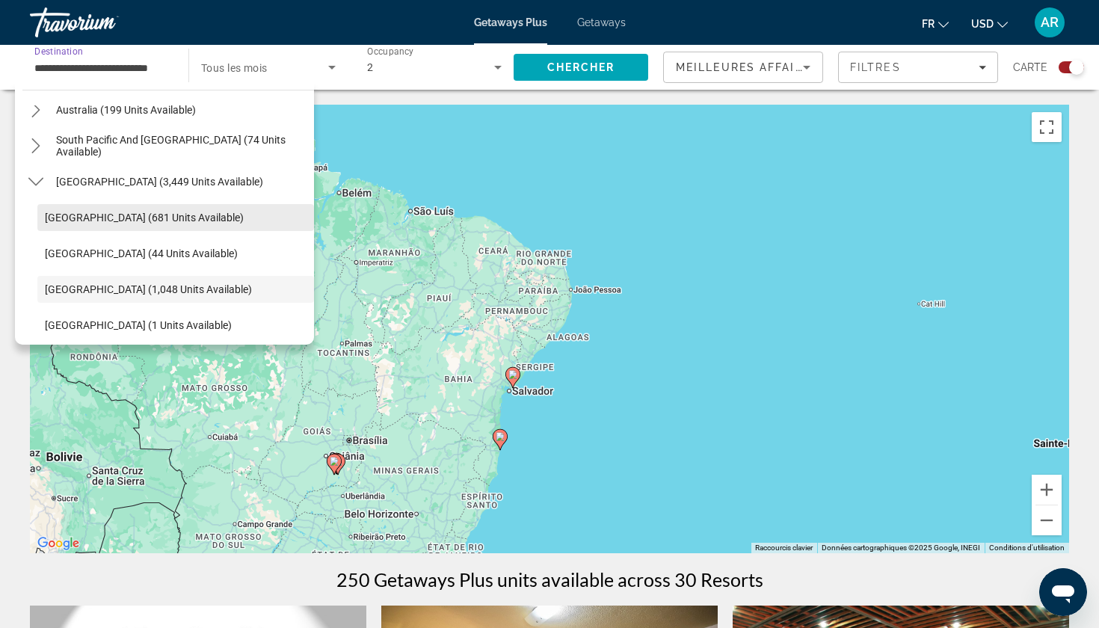
scroll to position [259, 0]
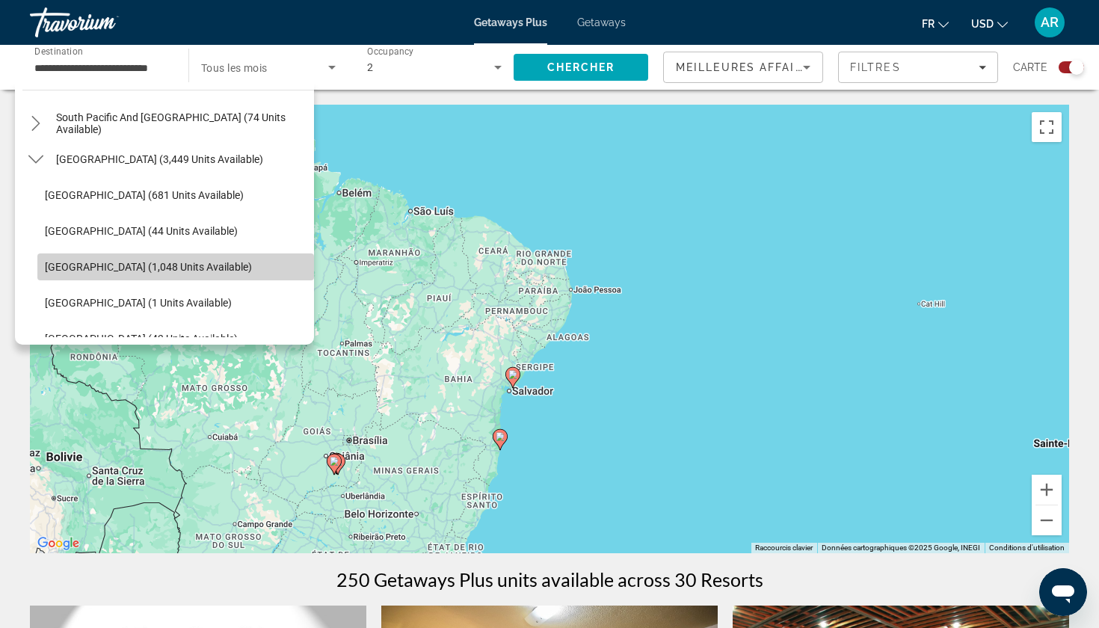
click at [132, 266] on span "[GEOGRAPHIC_DATA] (1,048 units available)" at bounding box center [148, 267] width 207 height 12
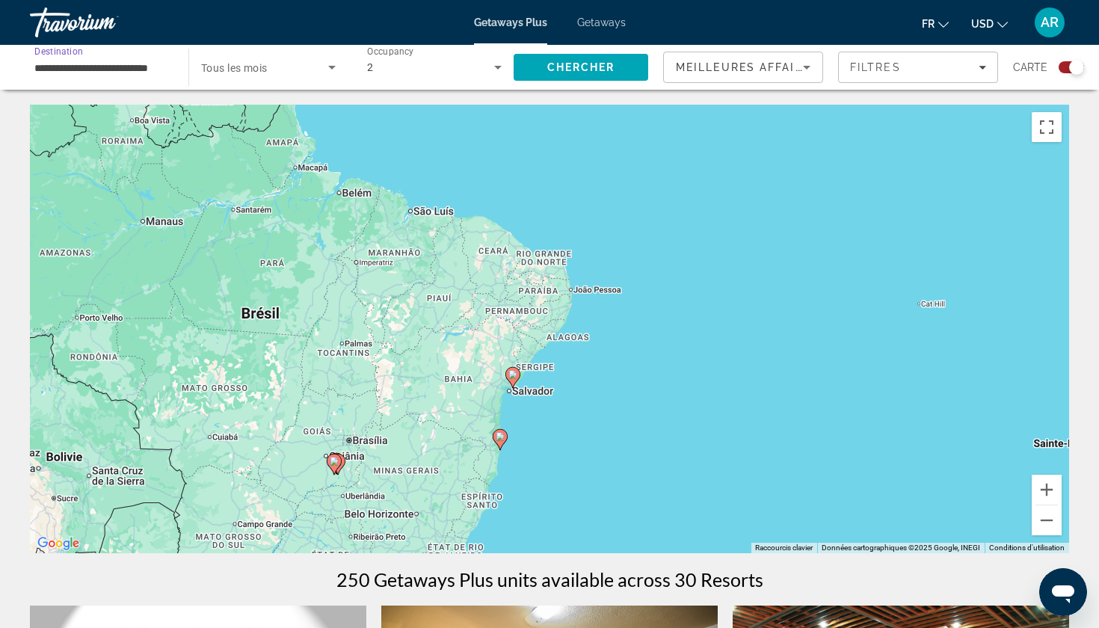
click at [271, 66] on span "Search widget" at bounding box center [264, 67] width 127 height 18
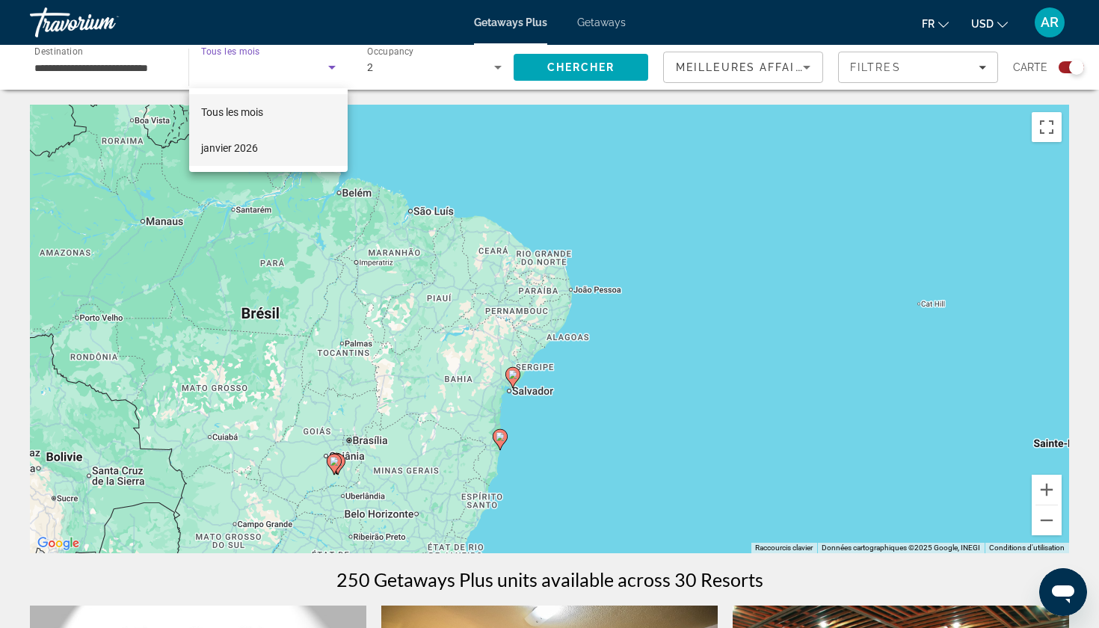
click at [239, 135] on mat-option "janvier 2026" at bounding box center [268, 148] width 158 height 36
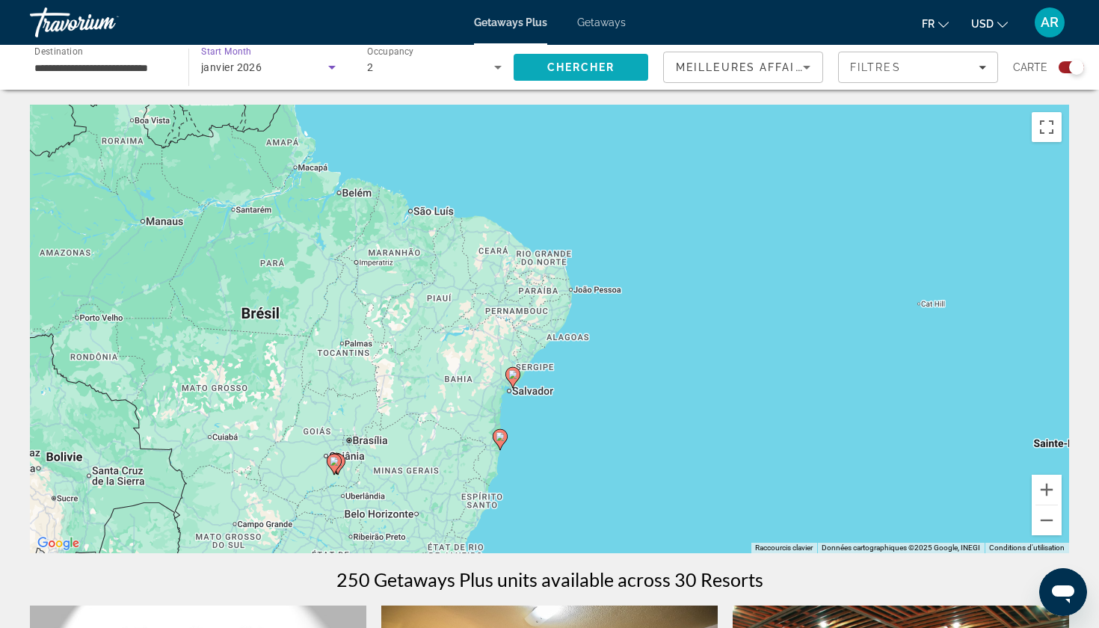
click at [571, 64] on span "Chercher" at bounding box center [581, 67] width 68 height 12
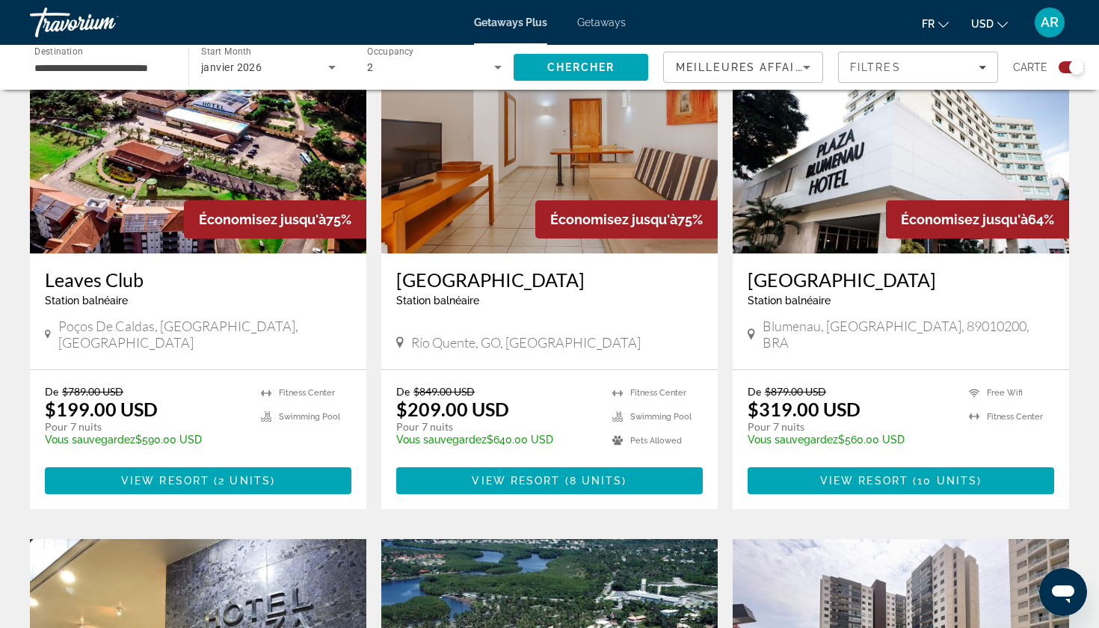
scroll to position [591, 0]
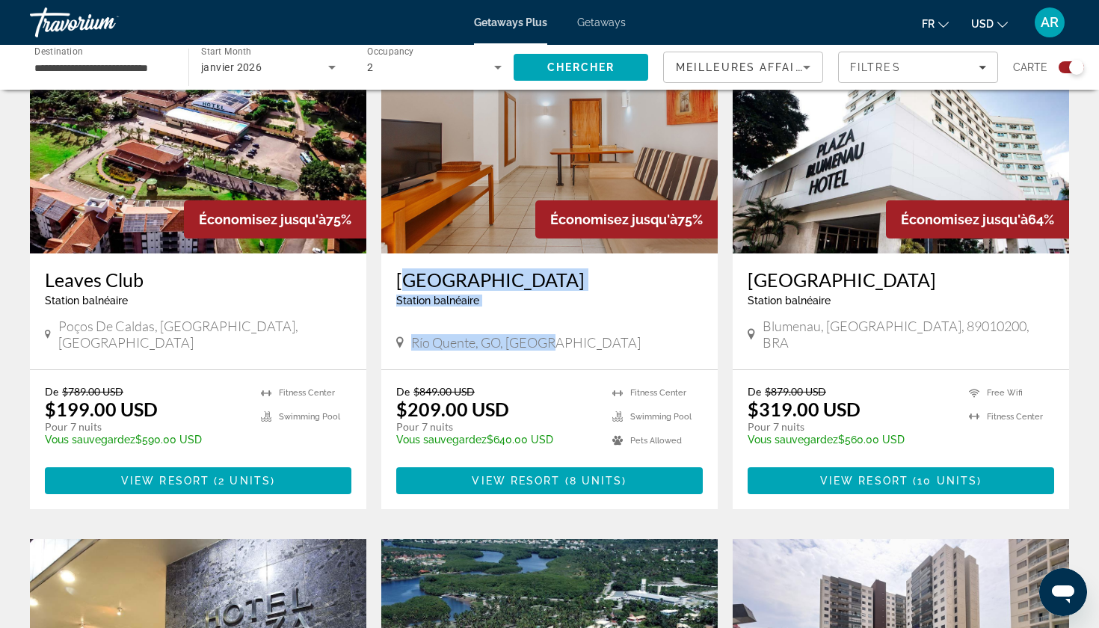
drag, startPoint x: 395, startPoint y: 277, endPoint x: 546, endPoint y: 327, distance: 159.3
click at [548, 328] on div "[GEOGRAPHIC_DATA] balnéaire - Ceci est une station d'adultes seulement Río Quen…" at bounding box center [549, 311] width 336 height 116
copy div "[GEOGRAPHIC_DATA] balnéaire - Ceci est une station d'adultes seulement [GEOGRAP…"
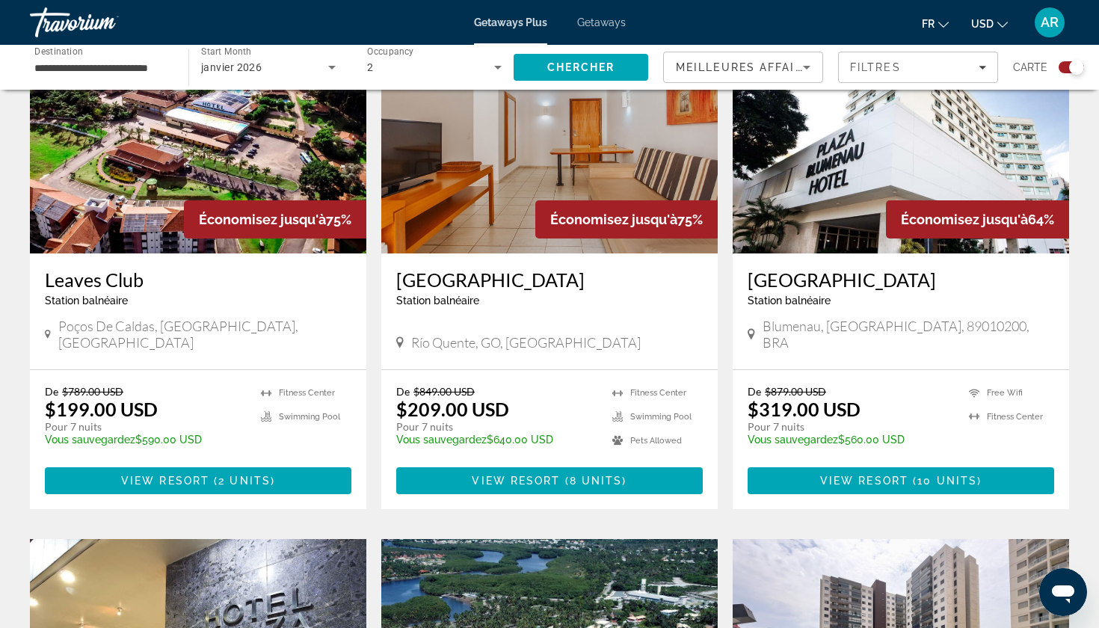
click at [741, 317] on div "[GEOGRAPHIC_DATA] balnéaire - Ceci est une station d'adultes seulement [PERSON_…" at bounding box center [900, 311] width 336 height 116
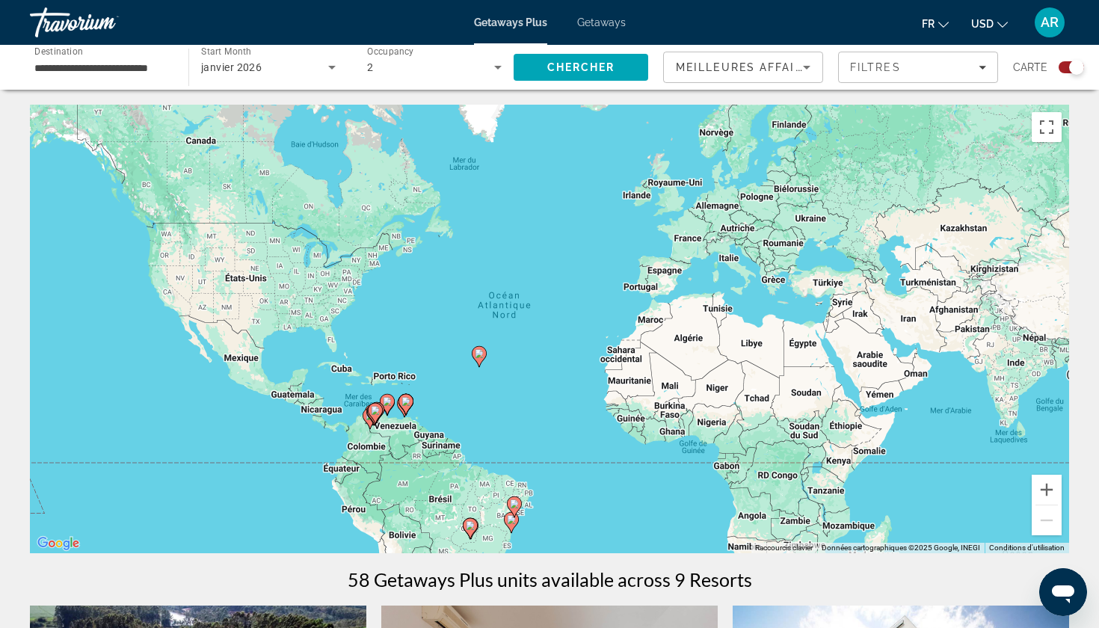
scroll to position [0, 0]
click at [132, 87] on div "**********" at bounding box center [101, 67] width 135 height 43
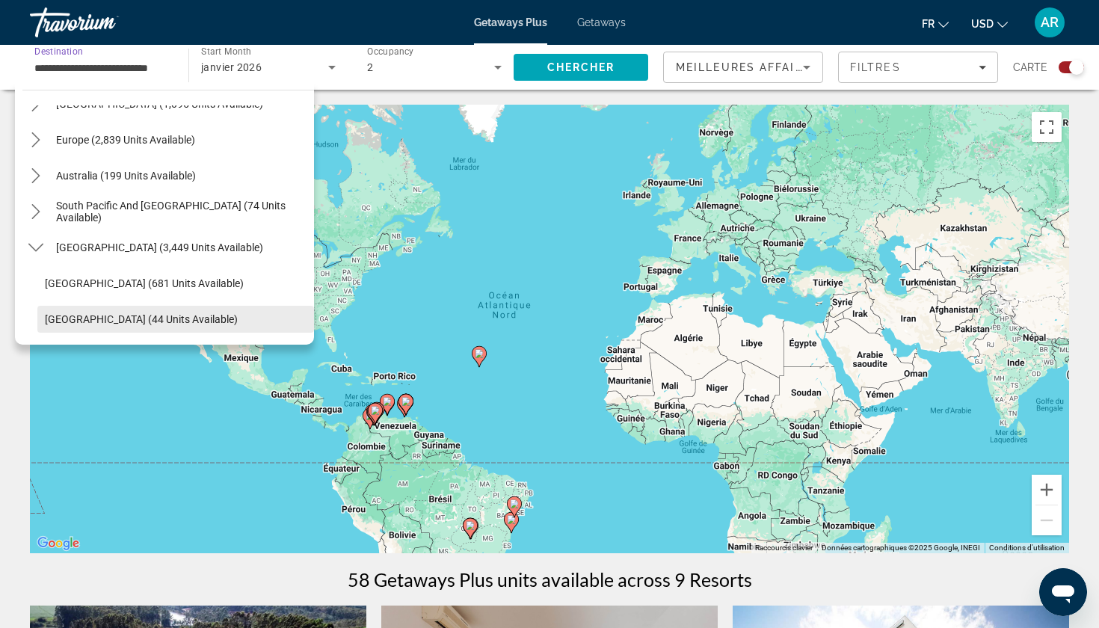
scroll to position [106, 0]
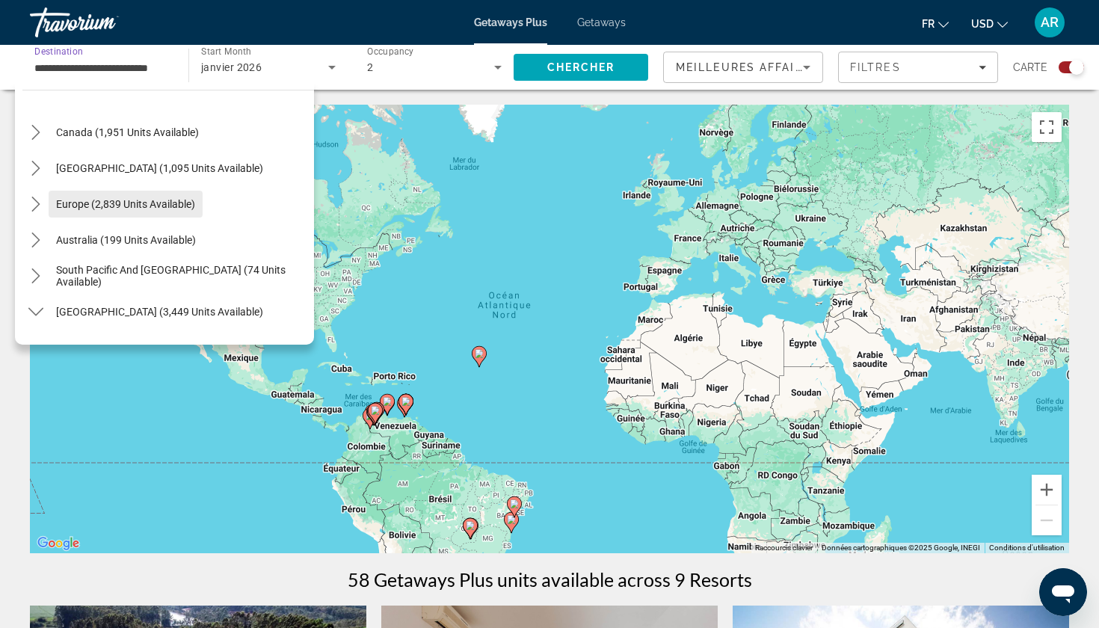
click at [78, 213] on span "Select destination: Europe (2,839 units available)" at bounding box center [126, 204] width 154 height 36
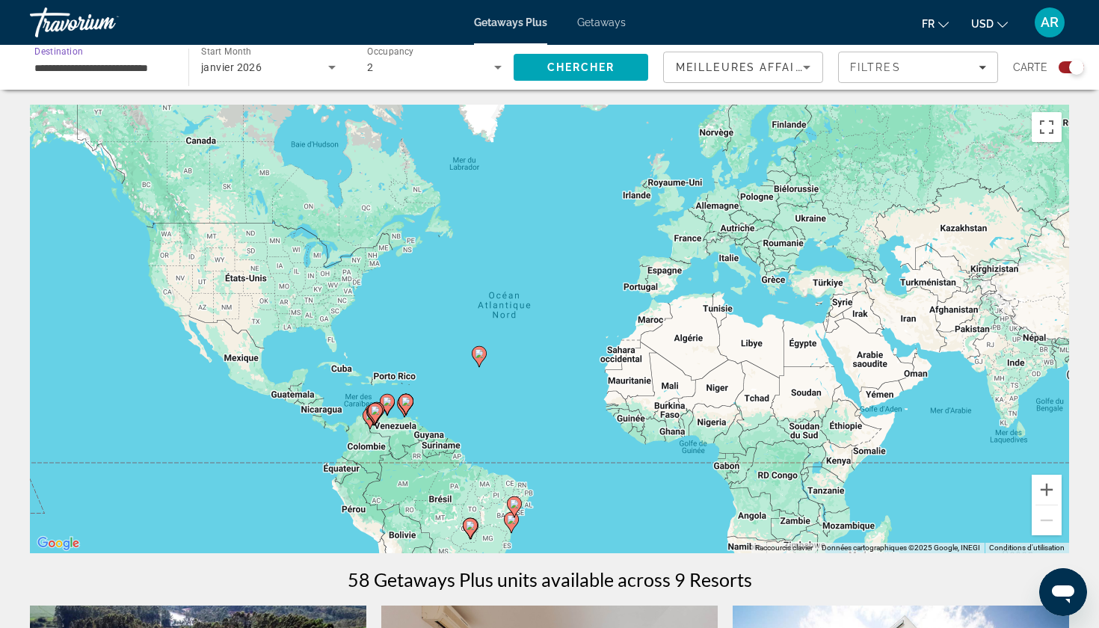
click at [132, 67] on input "**********" at bounding box center [101, 68] width 135 height 18
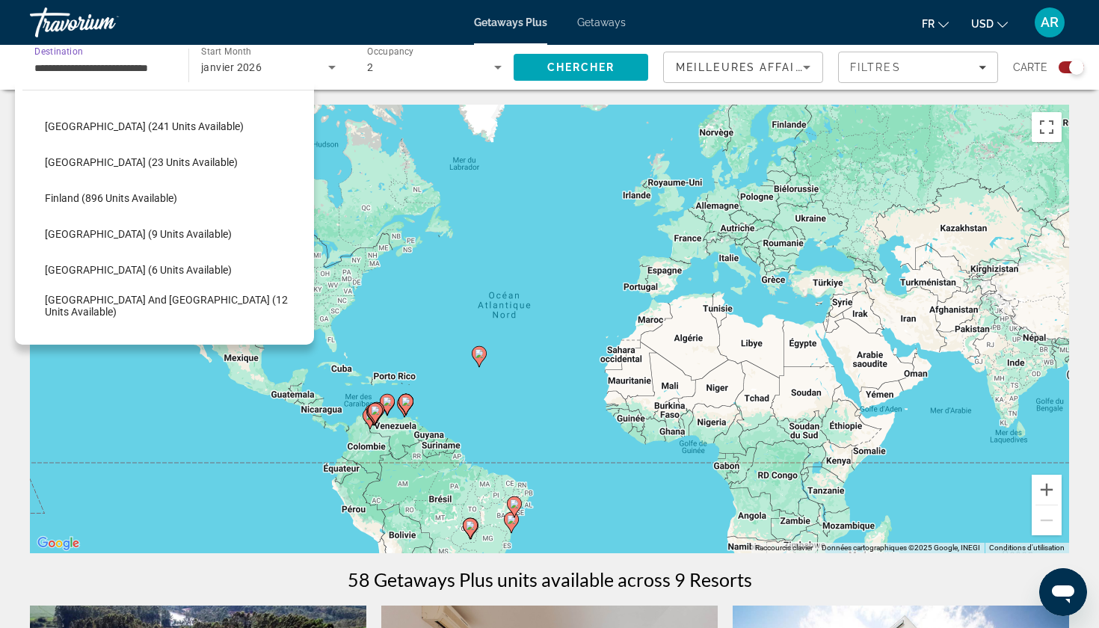
scroll to position [271, 0]
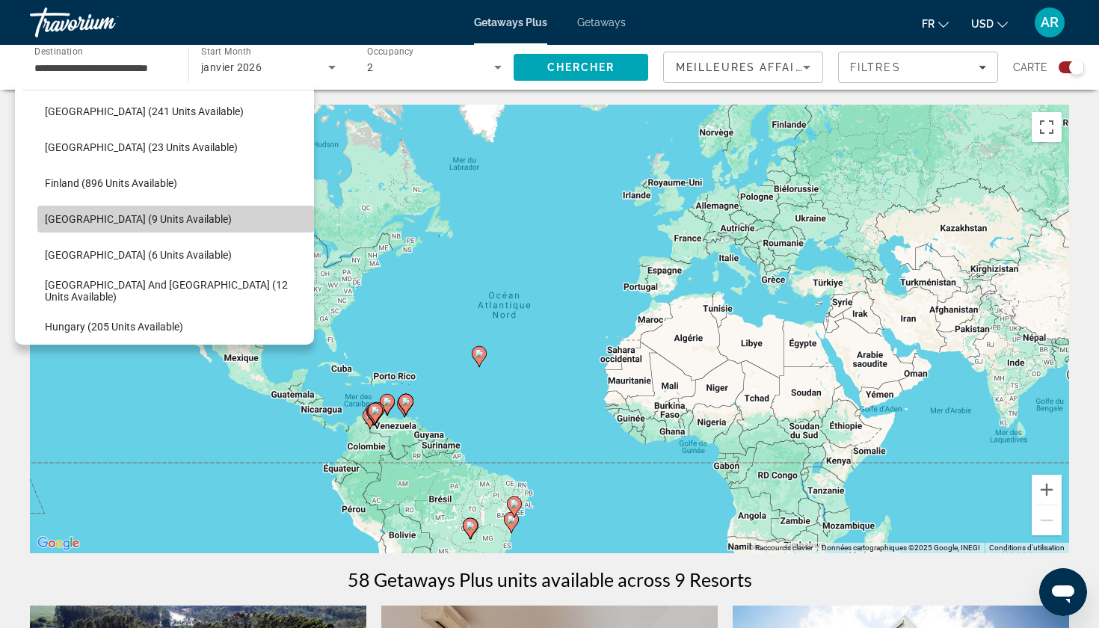
click at [112, 217] on span "[GEOGRAPHIC_DATA] (9 units available)" at bounding box center [138, 219] width 187 height 12
type input "**********"
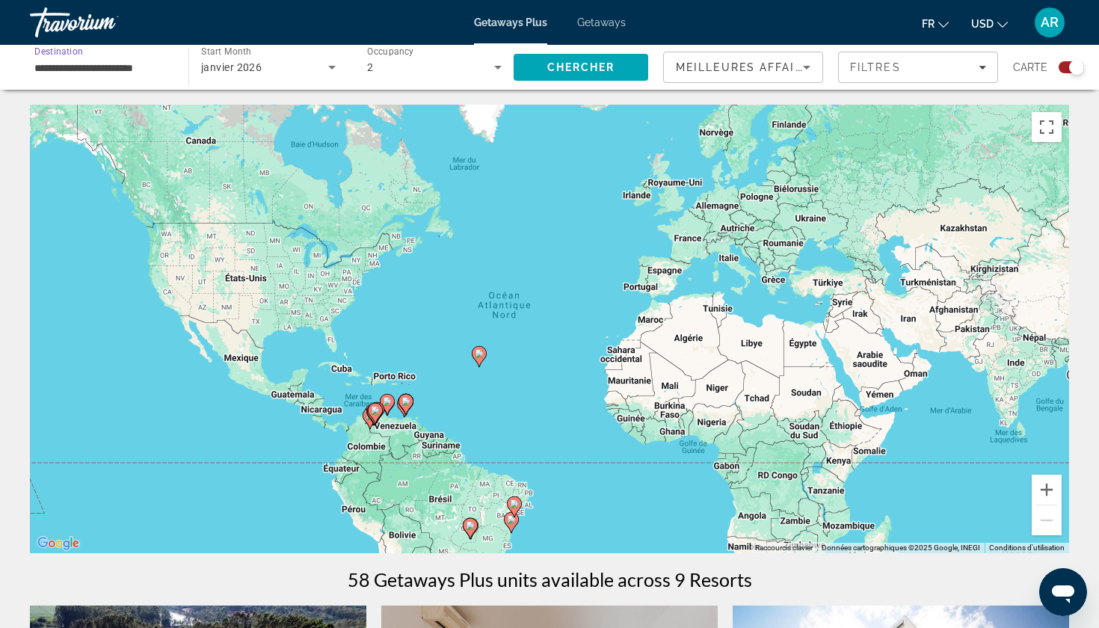
click at [323, 67] on icon "Search widget" at bounding box center [332, 67] width 18 height 18
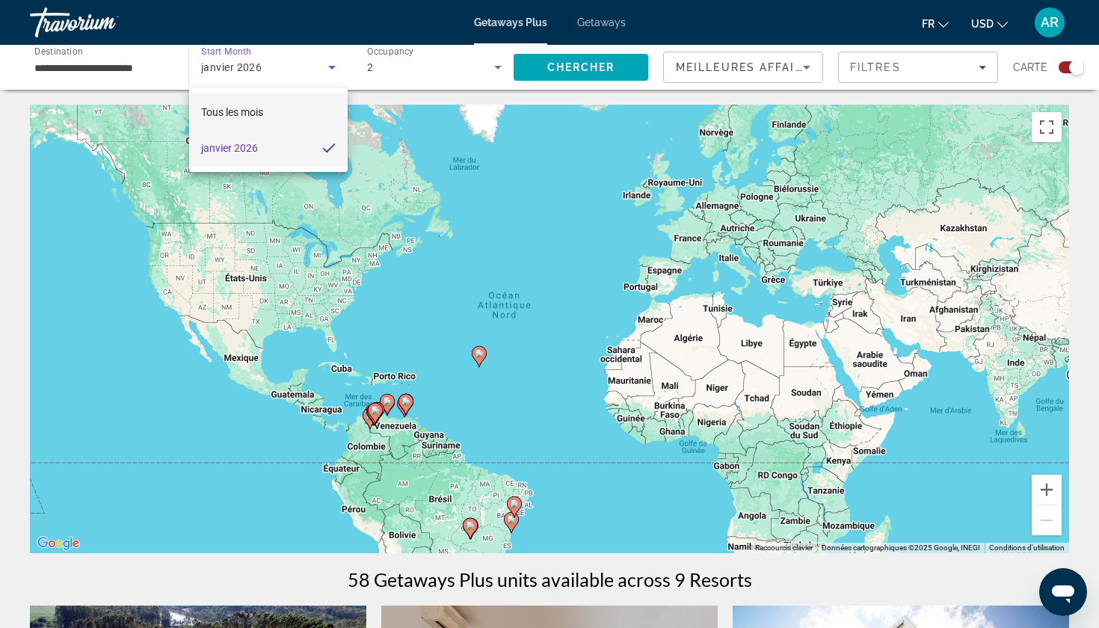
click at [272, 111] on mat-option "Tous les mois" at bounding box center [268, 112] width 158 height 36
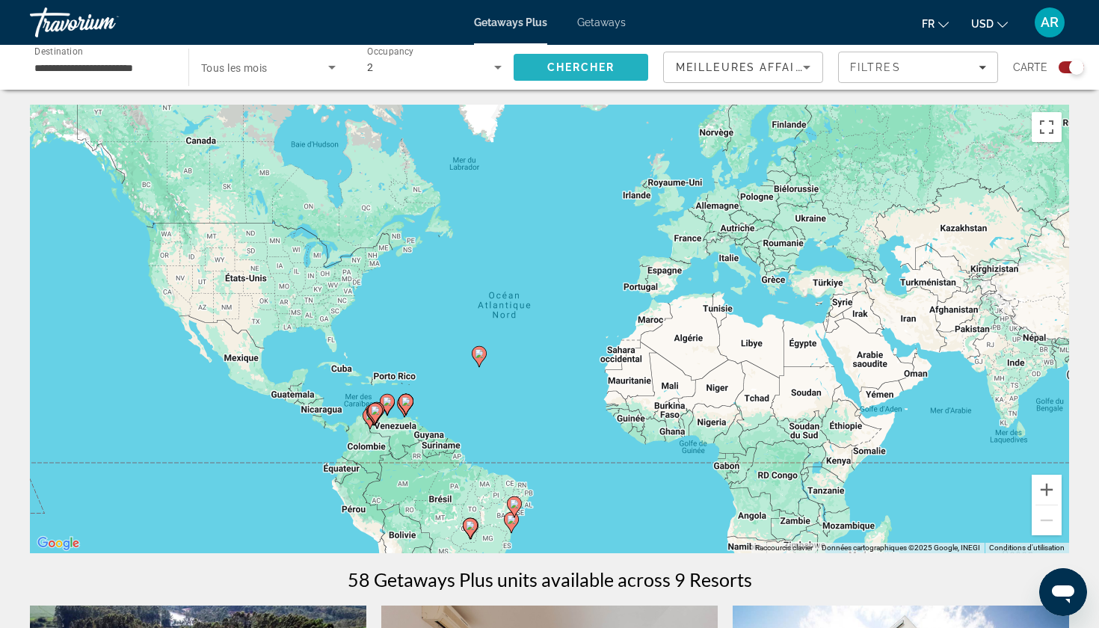
click at [588, 64] on span "Chercher" at bounding box center [581, 67] width 68 height 12
